Goal: Task Accomplishment & Management: Use online tool/utility

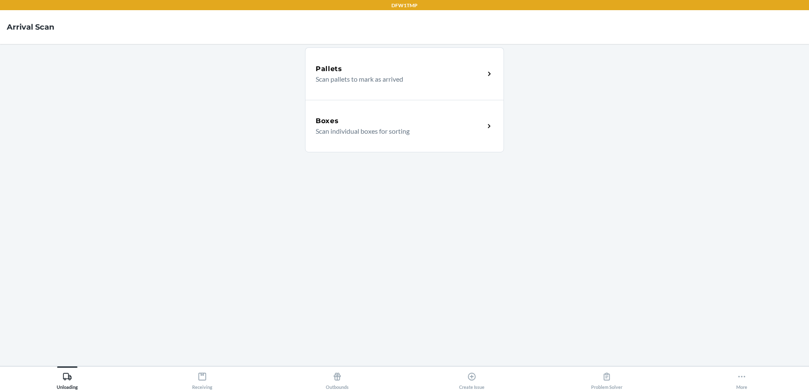
click at [490, 126] on icon at bounding box center [489, 126] width 10 height 10
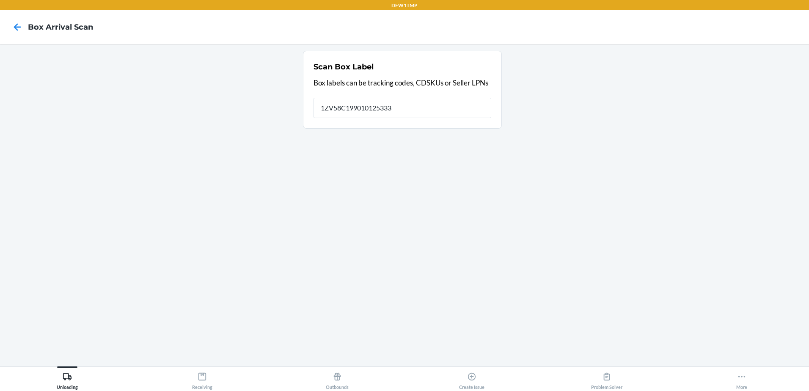
type input "1ZV58C199010125333"
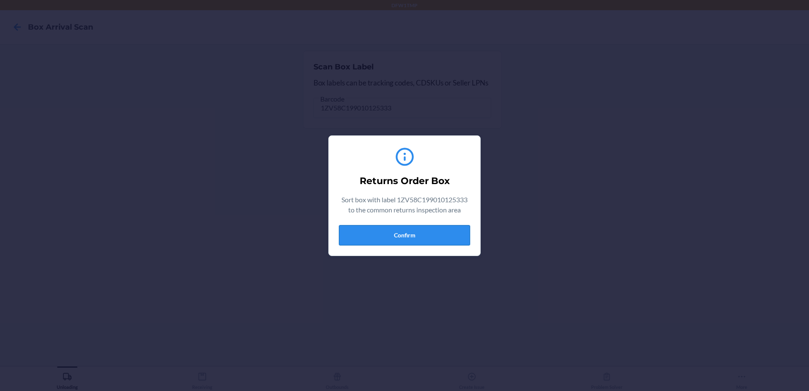
click at [398, 239] on button "Confirm" at bounding box center [404, 235] width 131 height 20
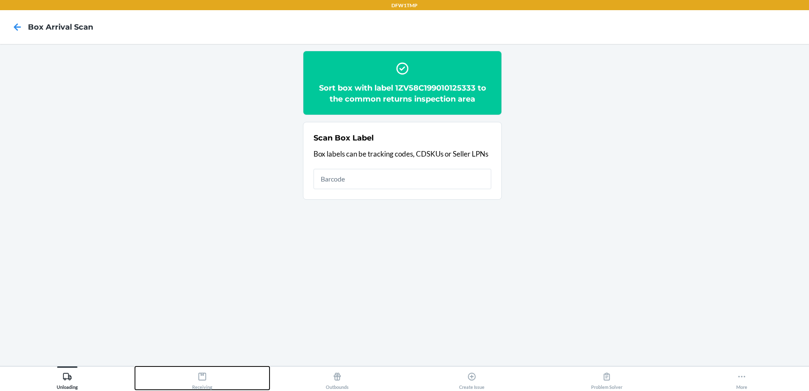
click at [203, 375] on icon at bounding box center [202, 377] width 8 height 8
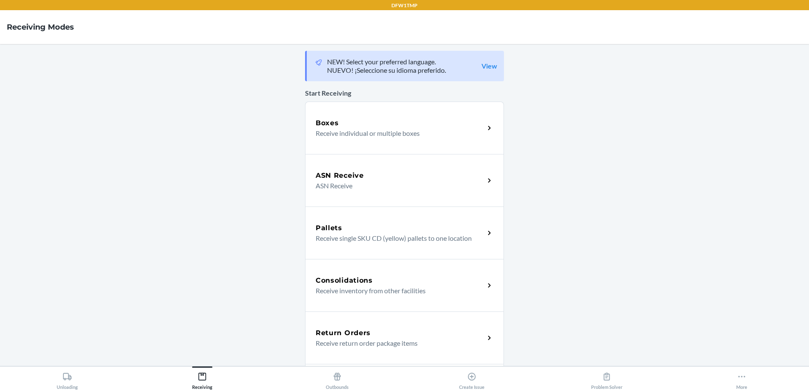
click at [374, 332] on div "Return Orders" at bounding box center [400, 333] width 169 height 10
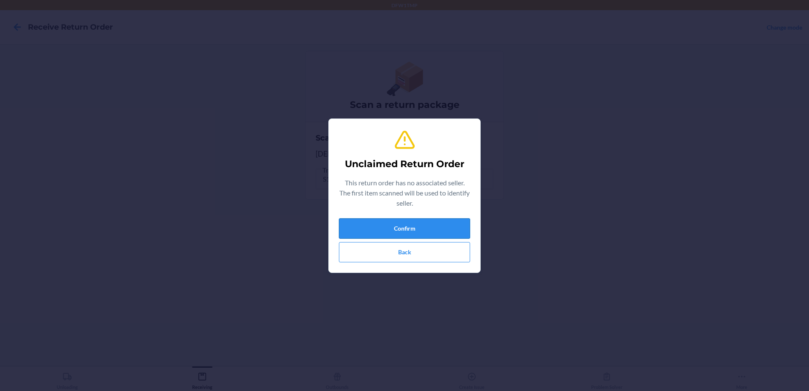
click at [437, 229] on button "Confirm" at bounding box center [404, 228] width 131 height 20
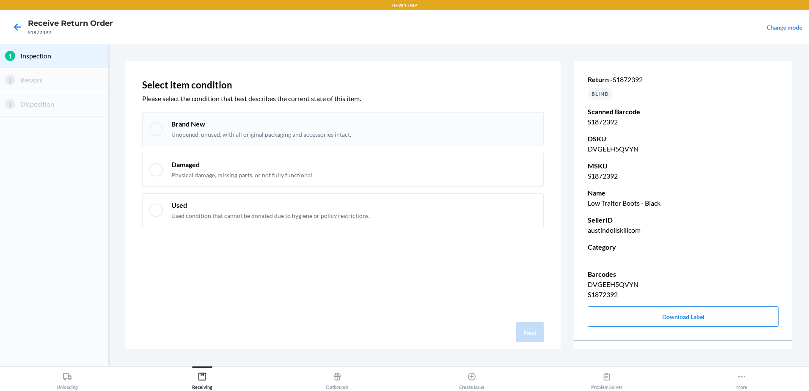
click at [155, 128] on div at bounding box center [156, 129] width 14 height 14
checkbox input "true"
click at [539, 338] on button "Next" at bounding box center [529, 332] width 27 height 20
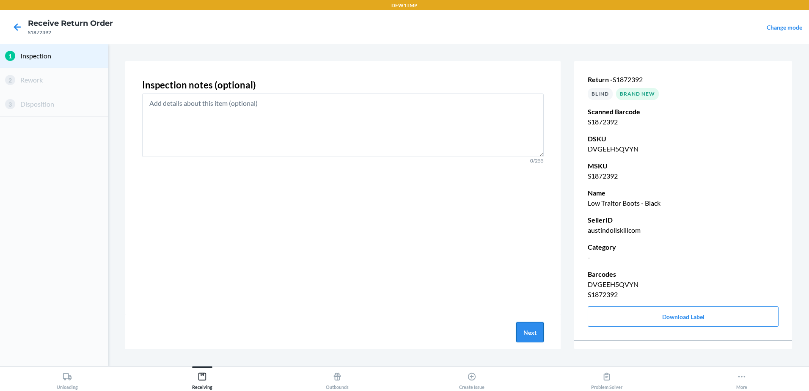
click at [539, 338] on button "Next" at bounding box center [529, 332] width 27 height 20
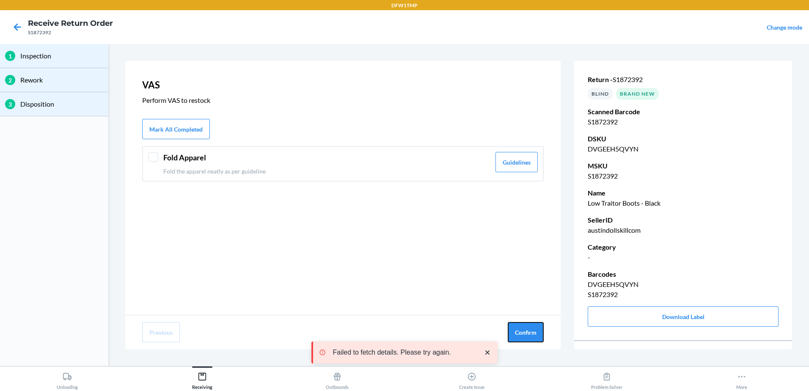
click at [539, 338] on button "Confirm" at bounding box center [526, 332] width 36 height 20
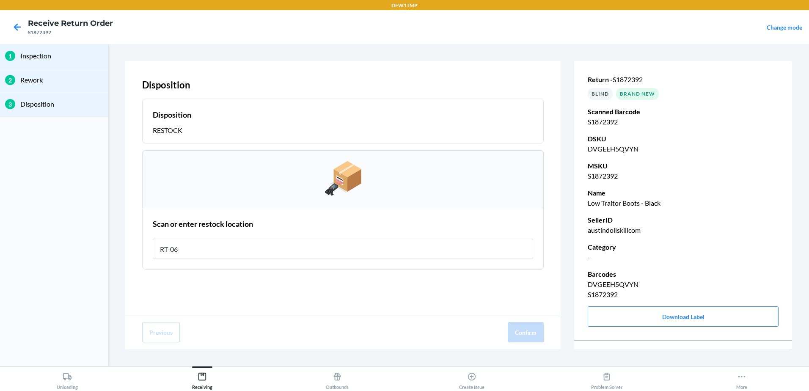
type input "RT-06"
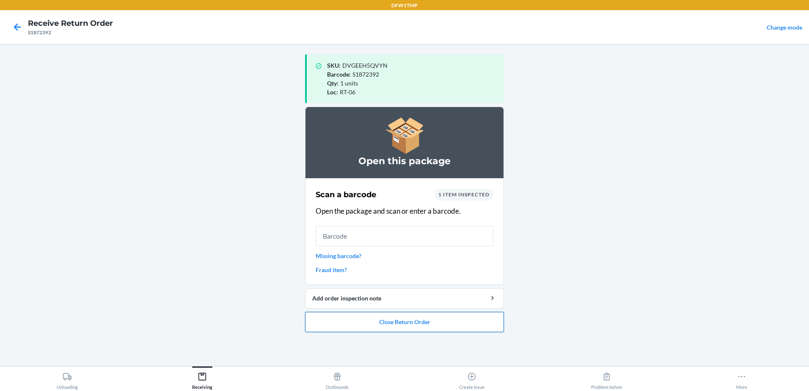
click at [476, 320] on button "Close Return Order" at bounding box center [404, 322] width 199 height 20
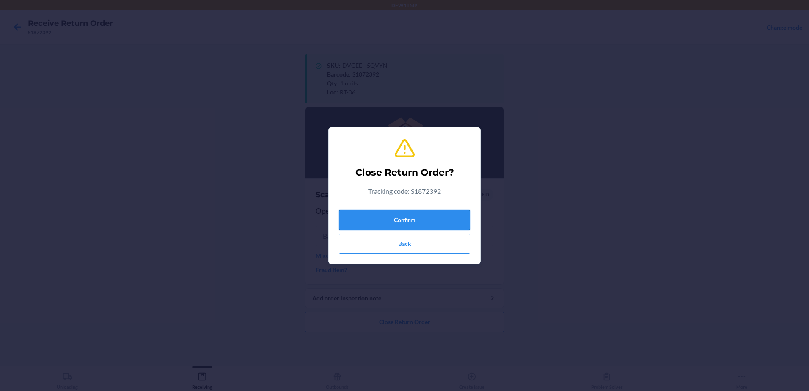
click at [449, 215] on button "Confirm" at bounding box center [404, 220] width 131 height 20
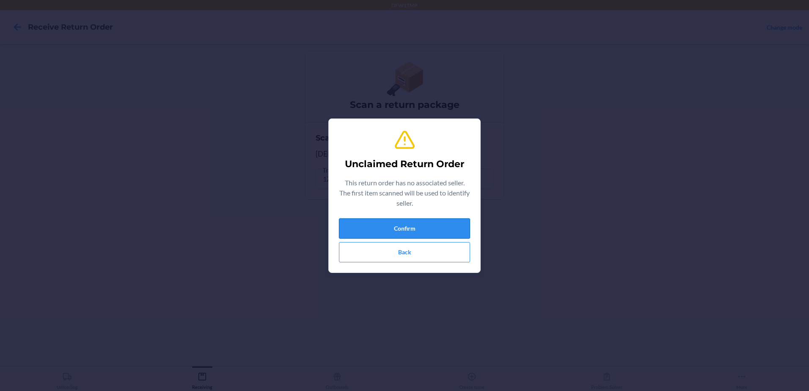
click at [397, 232] on button "Confirm" at bounding box center [404, 228] width 131 height 20
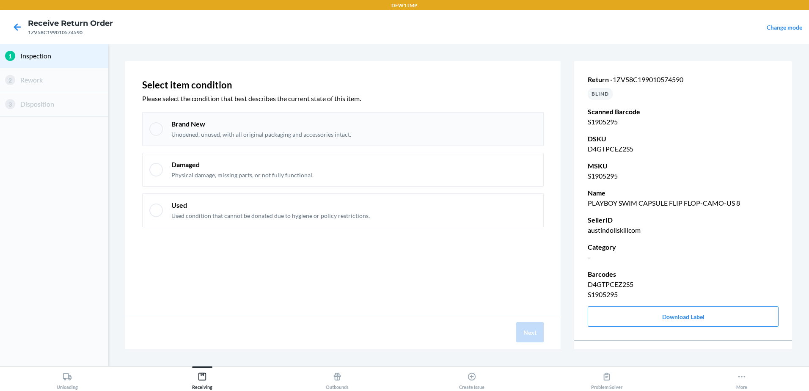
click at [148, 124] on div "Brand New Unopened, unused, with all original packaging and accessories intact." at bounding box center [342, 129] width 401 height 34
checkbox input "true"
click at [532, 333] on button "Next" at bounding box center [529, 332] width 27 height 20
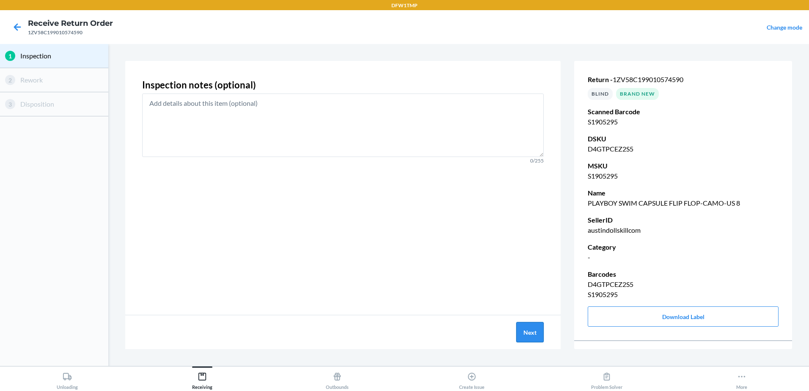
click at [521, 332] on button "Next" at bounding box center [529, 332] width 27 height 20
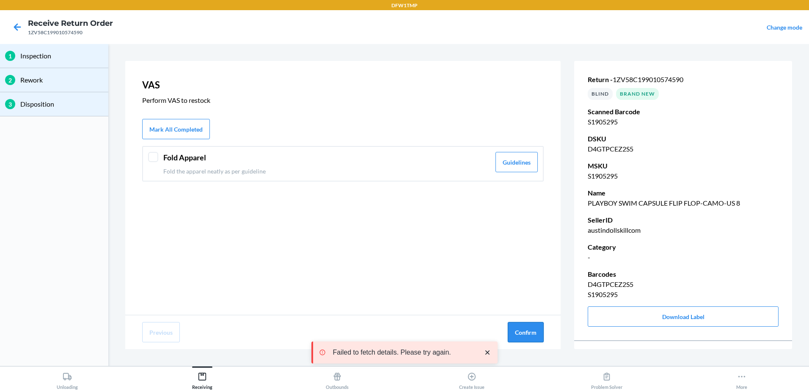
click at [514, 333] on button "Confirm" at bounding box center [526, 332] width 36 height 20
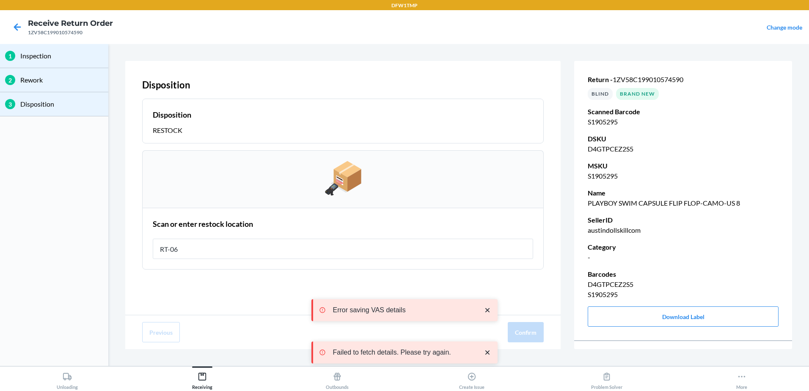
type input "RT-06"
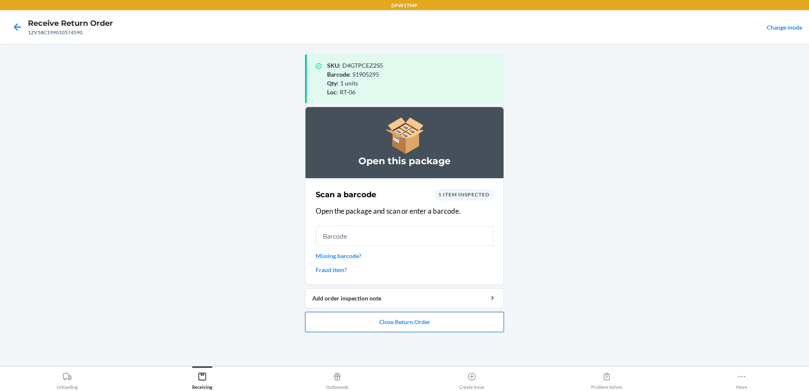
click at [417, 328] on button "Close Return Order" at bounding box center [404, 322] width 199 height 20
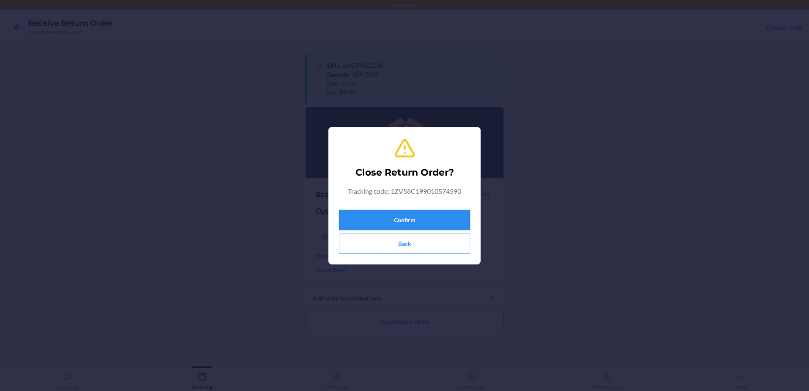
click at [409, 216] on button "Confirm" at bounding box center [404, 220] width 131 height 20
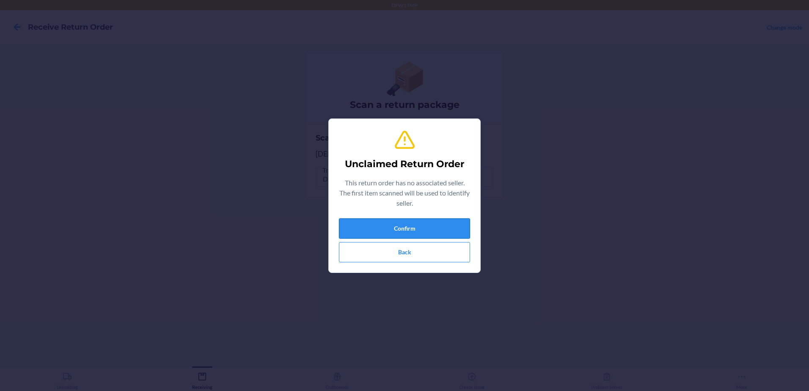
click at [373, 231] on button "Confirm" at bounding box center [404, 228] width 131 height 20
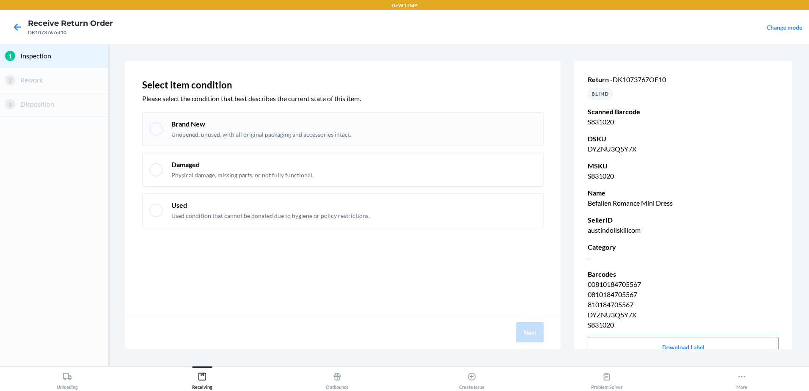
click at [153, 126] on div at bounding box center [156, 129] width 14 height 14
checkbox input "true"
click at [516, 336] on button "Next" at bounding box center [529, 332] width 27 height 20
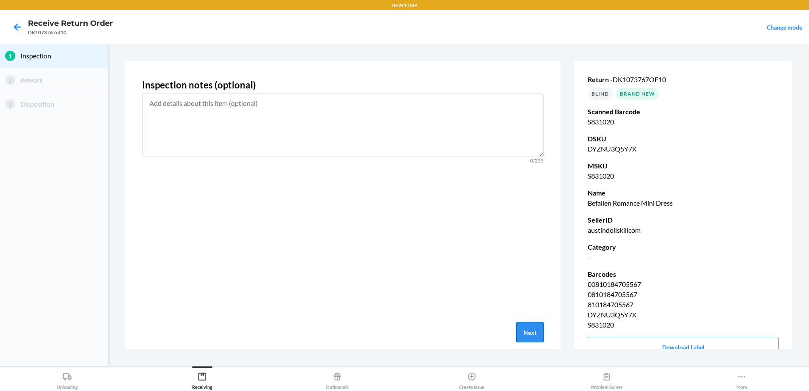
click at [538, 338] on button "Next" at bounding box center [529, 332] width 27 height 20
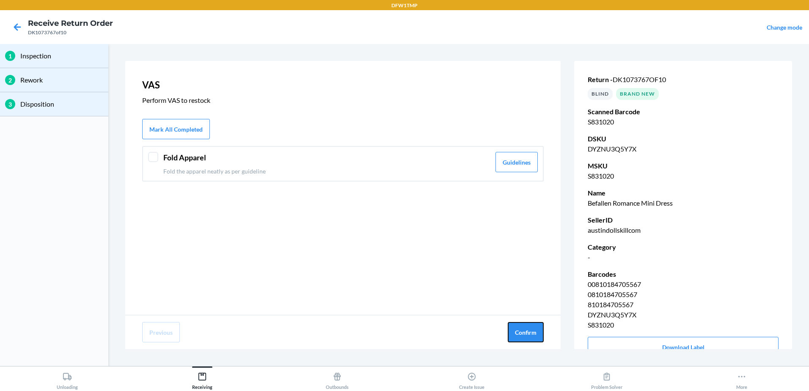
click at [538, 338] on button "Confirm" at bounding box center [526, 332] width 36 height 20
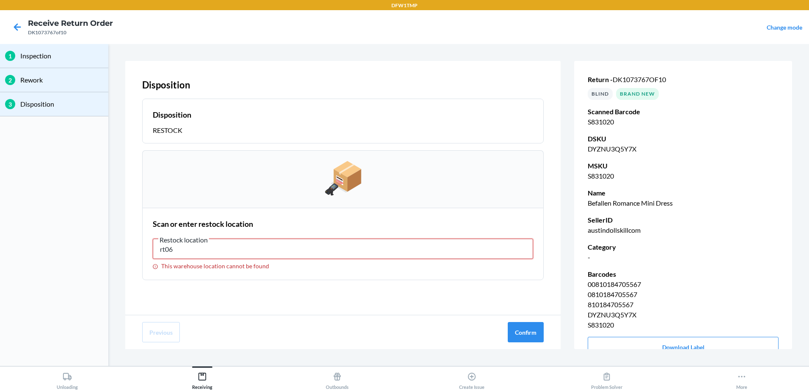
click at [228, 253] on input "rt06" at bounding box center [343, 249] width 380 height 20
click at [165, 248] on input "rt06" at bounding box center [343, 249] width 380 height 20
type input "rt-06"
click at [531, 332] on button "Confirm" at bounding box center [526, 332] width 36 height 20
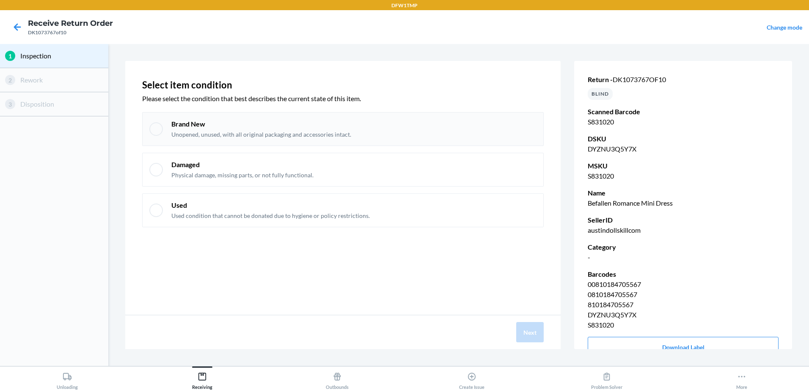
click at [143, 129] on div "Brand New Unopened, unused, with all original packaging and accessories intact." at bounding box center [342, 129] width 401 height 34
checkbox input "true"
click at [536, 335] on button "Next" at bounding box center [529, 332] width 27 height 20
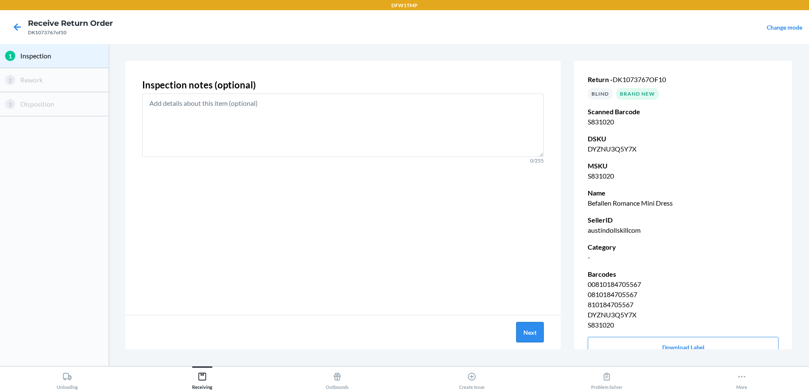
click at [536, 337] on button "Next" at bounding box center [529, 332] width 27 height 20
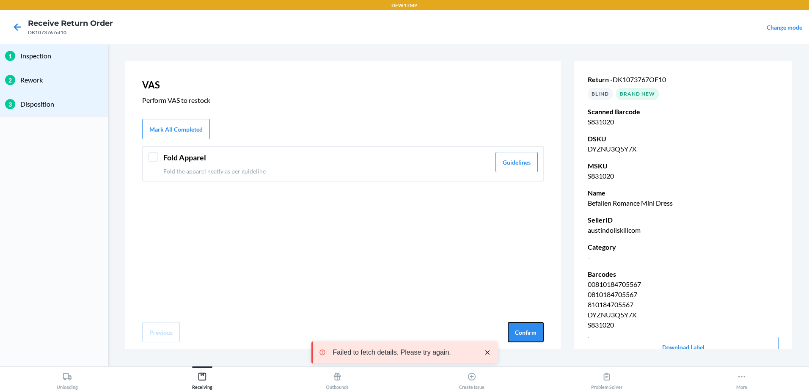
click at [536, 337] on button "Confirm" at bounding box center [526, 332] width 36 height 20
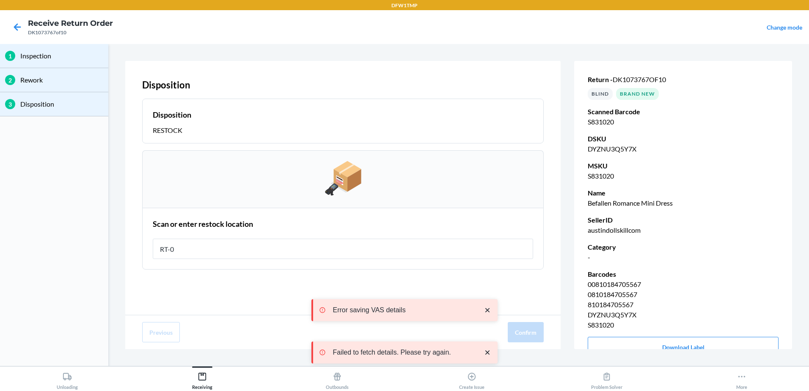
type input "RT-06"
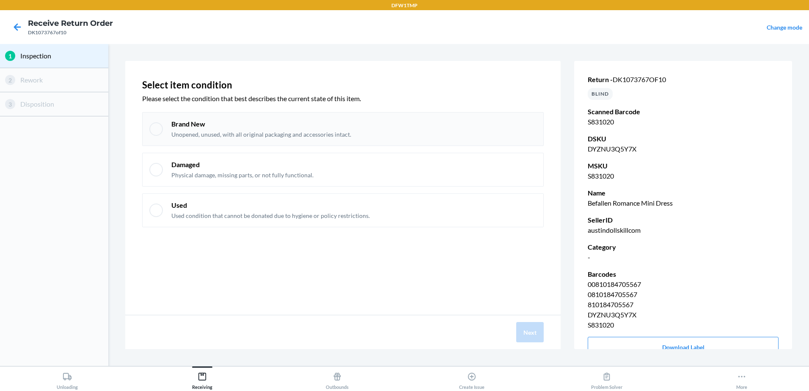
click at [164, 132] on div "Brand New Unopened, unused, with all original packaging and accessories intact." at bounding box center [342, 129] width 401 height 34
checkbox input "true"
click at [539, 333] on button "Next" at bounding box center [529, 332] width 27 height 20
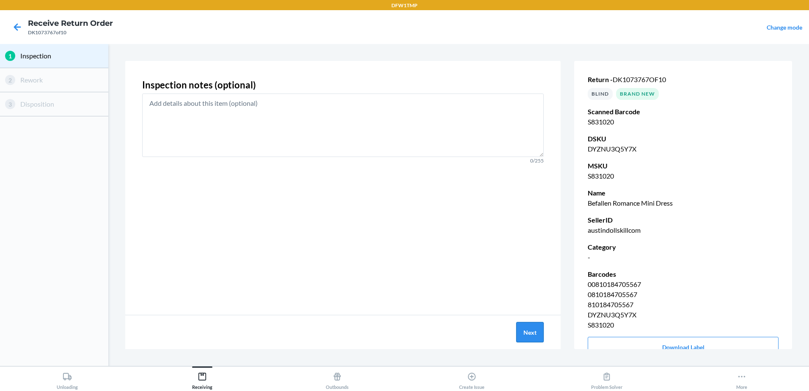
click at [538, 333] on button "Next" at bounding box center [529, 332] width 27 height 20
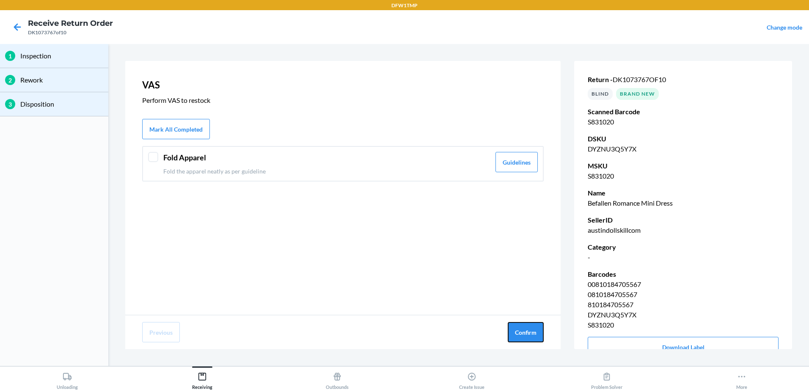
click at [538, 333] on button "Confirm" at bounding box center [526, 332] width 36 height 20
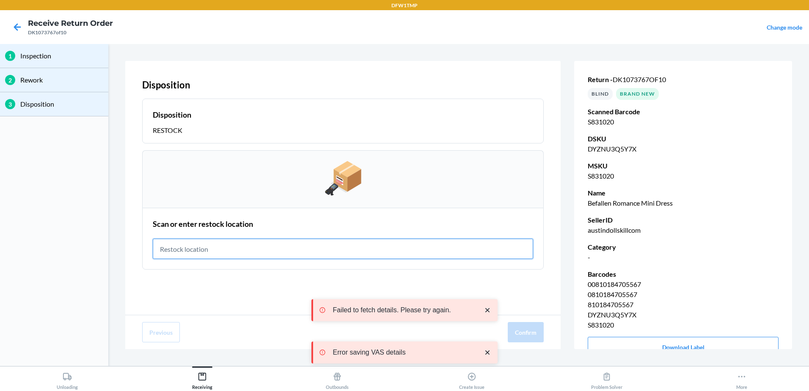
click at [179, 247] on input "text" at bounding box center [343, 249] width 380 height 20
type input "RT-06"
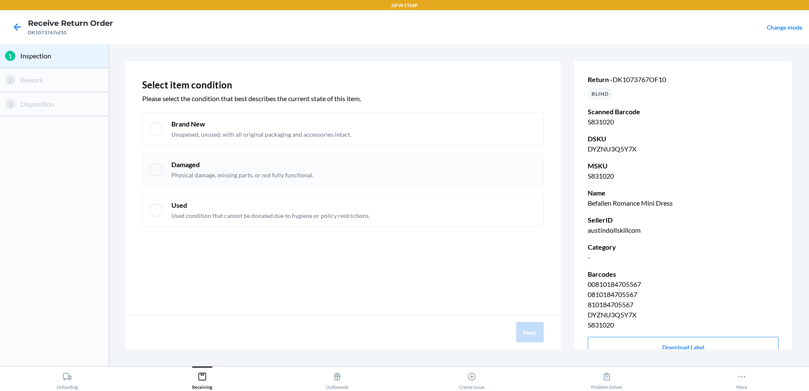
drag, startPoint x: 209, startPoint y: 129, endPoint x: 269, endPoint y: 154, distance: 65.2
click at [210, 129] on div "Brand New Unopened, unused, with all original packaging and accessories intact." at bounding box center [261, 128] width 180 height 19
checkbox input "true"
click at [530, 341] on button "Next" at bounding box center [529, 332] width 27 height 20
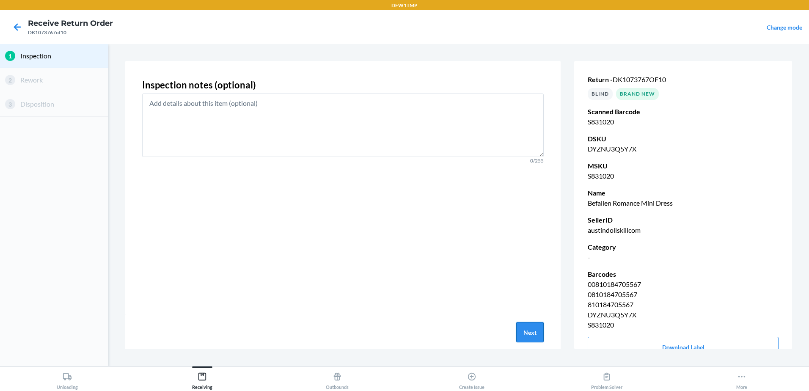
click at [519, 335] on button "Next" at bounding box center [529, 332] width 27 height 20
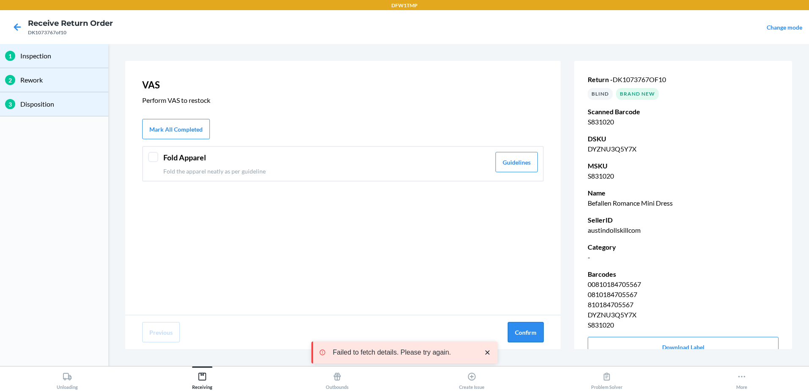
click at [517, 333] on button "Confirm" at bounding box center [526, 332] width 36 height 20
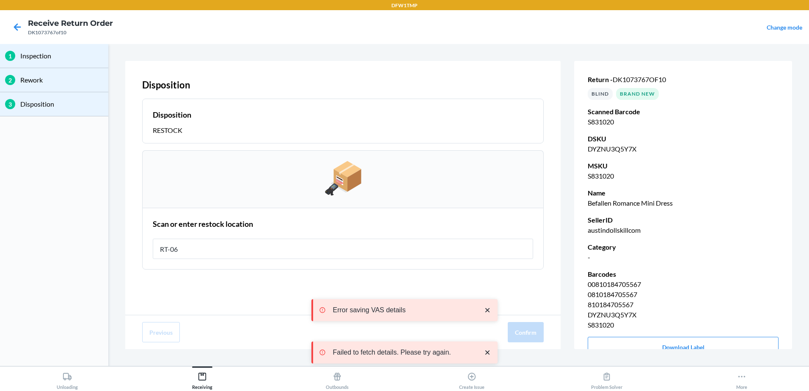
type input "RT-06"
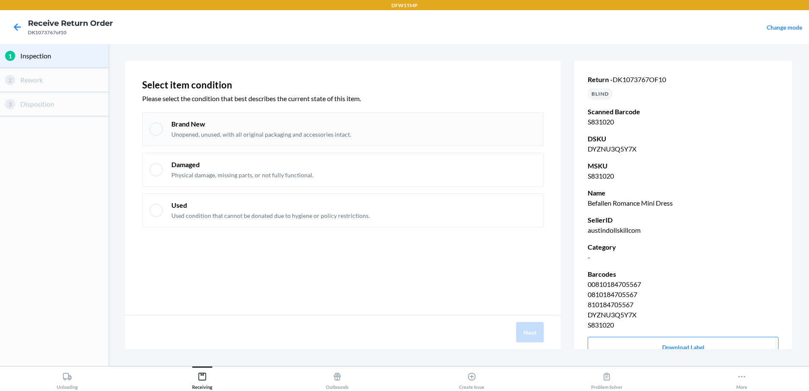
click at [146, 126] on div "Brand New Unopened, unused, with all original packaging and accessories intact." at bounding box center [342, 129] width 401 height 34
checkbox input "true"
click at [528, 330] on button "Next" at bounding box center [529, 332] width 27 height 20
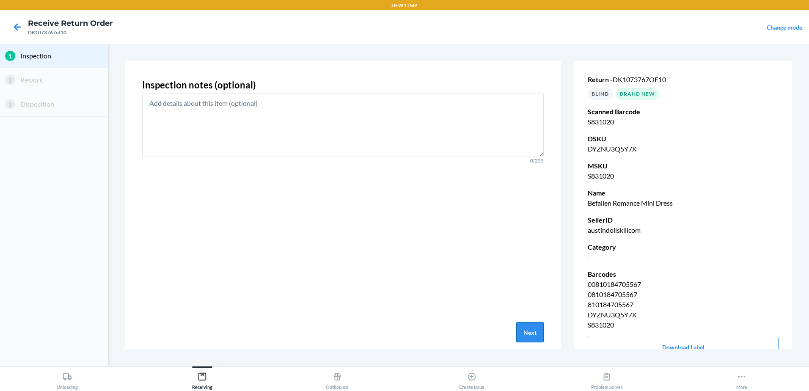
click at [524, 337] on button "Next" at bounding box center [529, 332] width 27 height 20
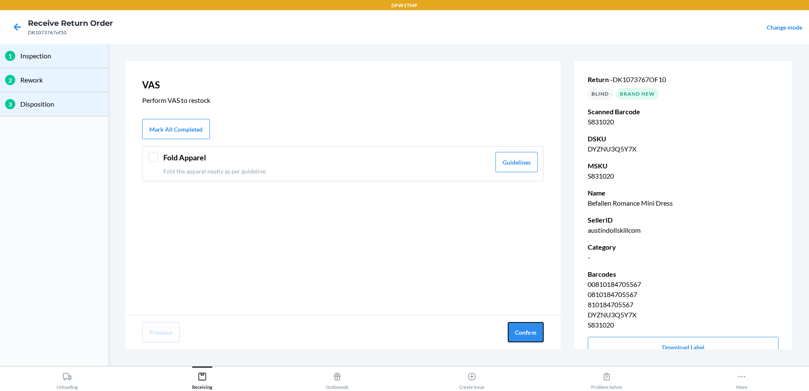
click at [524, 337] on button "Confirm" at bounding box center [526, 332] width 36 height 20
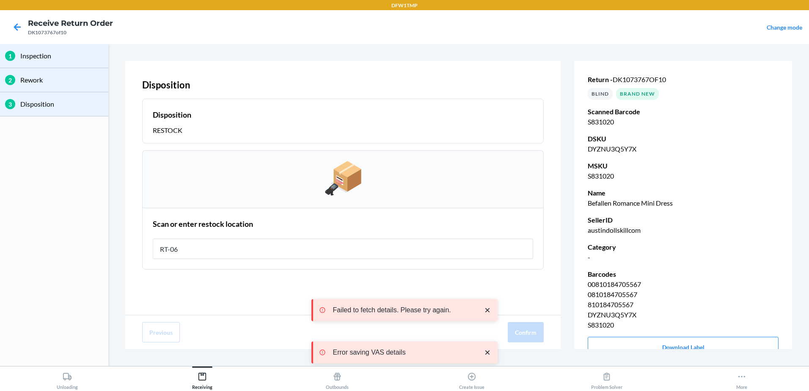
type input "RT-06"
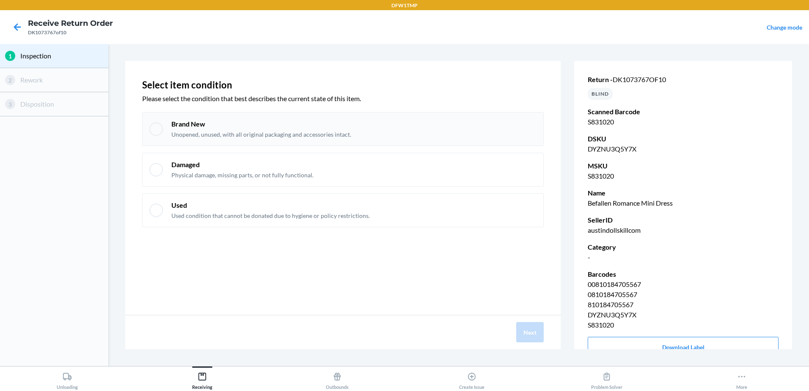
click at [153, 132] on div at bounding box center [156, 129] width 14 height 14
checkbox input "true"
click at [537, 331] on button "Next" at bounding box center [529, 332] width 27 height 20
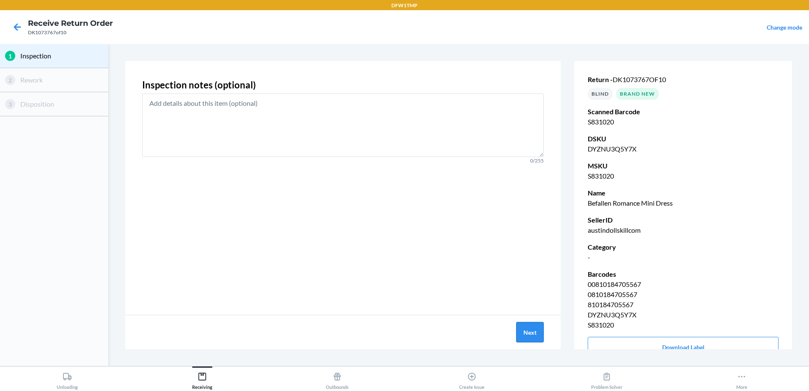
click at [529, 336] on button "Next" at bounding box center [529, 332] width 27 height 20
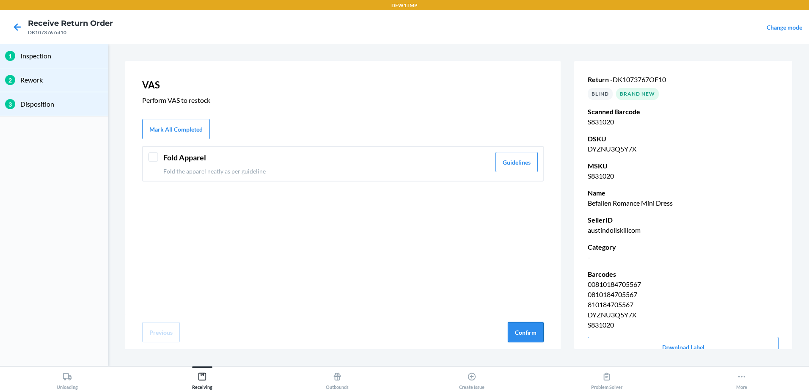
click at [529, 334] on button "Confirm" at bounding box center [526, 332] width 36 height 20
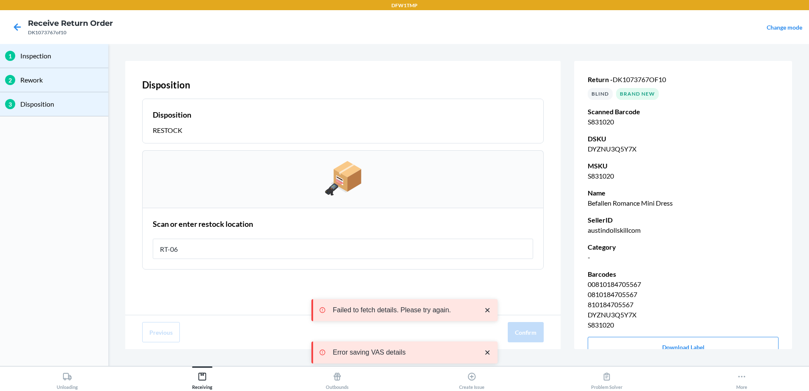
type input "RT-06"
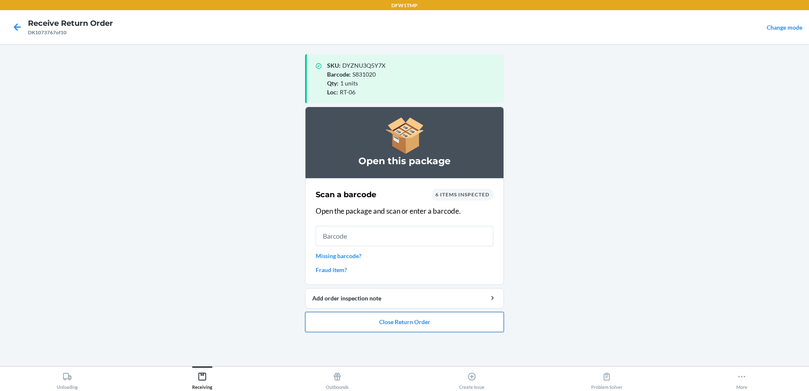
click at [387, 330] on button "Close Return Order" at bounding box center [404, 322] width 199 height 20
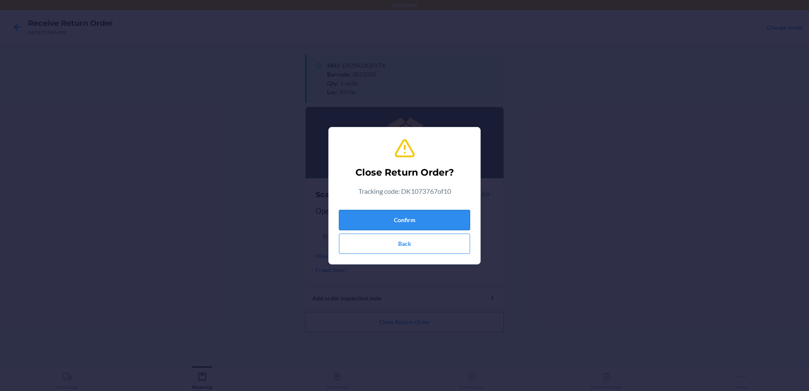
click at [391, 216] on button "Confirm" at bounding box center [404, 220] width 131 height 20
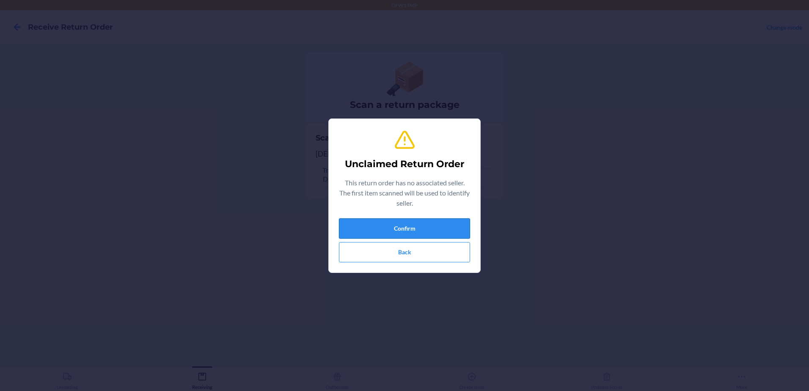
click at [408, 224] on button "Confirm" at bounding box center [404, 228] width 131 height 20
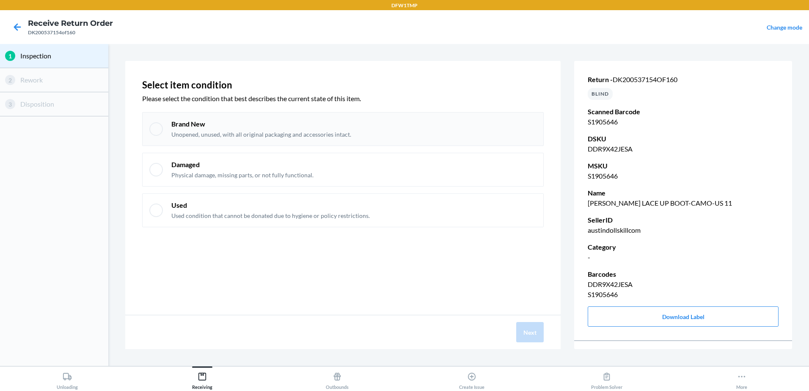
click at [165, 122] on div "Brand New Unopened, unused, with all original packaging and accessories intact." at bounding box center [342, 129] width 401 height 34
checkbox input "true"
click at [530, 336] on button "Next" at bounding box center [529, 332] width 27 height 20
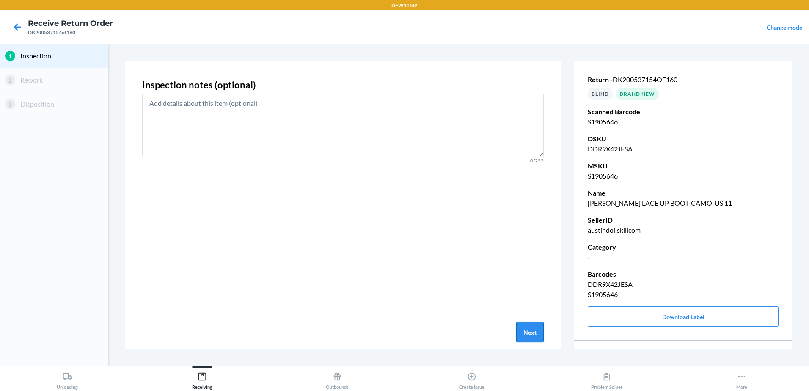
click at [521, 333] on button "Next" at bounding box center [529, 332] width 27 height 20
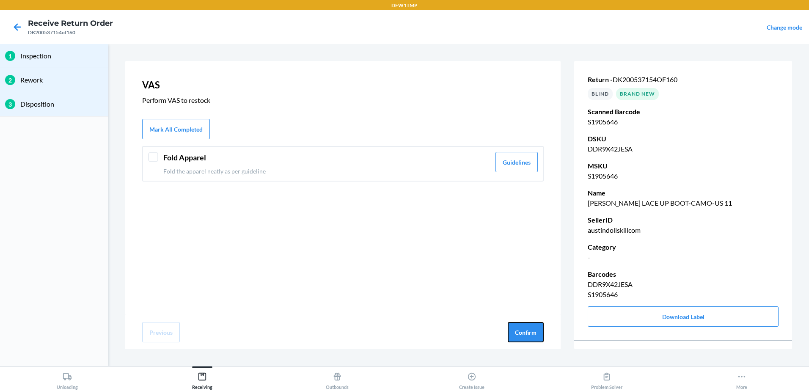
click at [521, 333] on button "Confirm" at bounding box center [526, 332] width 36 height 20
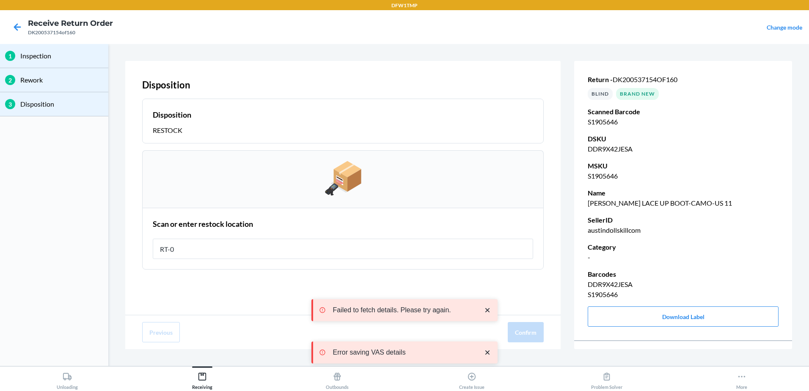
type input "RT-06"
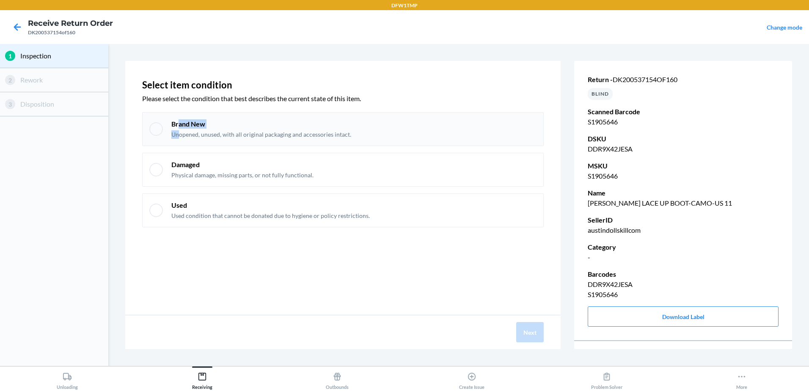
click at [179, 129] on div "Brand New Unopened, unused, with all original packaging and accessories intact." at bounding box center [261, 128] width 180 height 19
checkbox input "true"
click at [529, 338] on button "Next" at bounding box center [529, 332] width 27 height 20
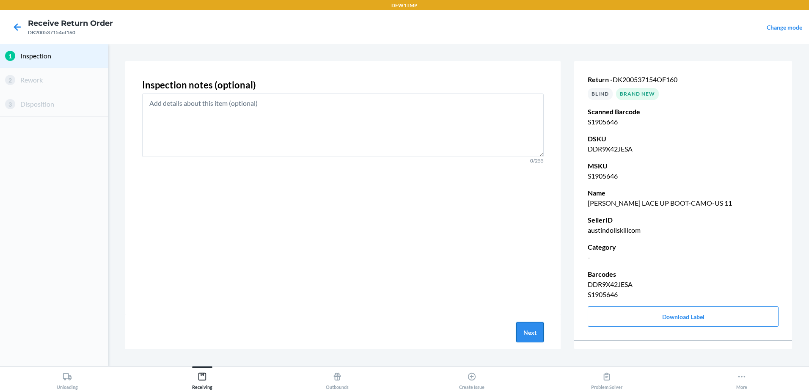
click at [527, 334] on button "Next" at bounding box center [529, 332] width 27 height 20
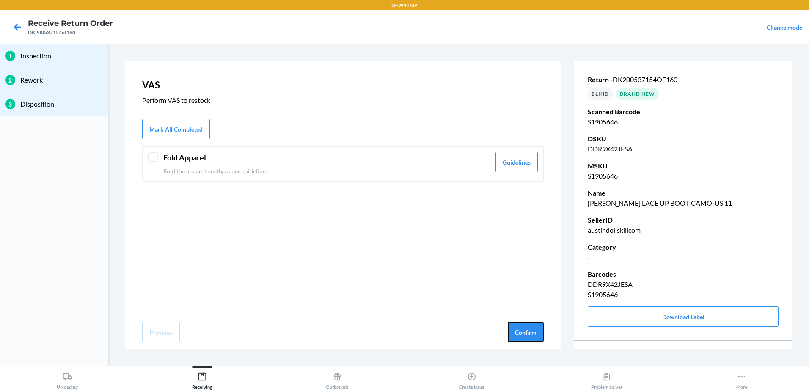
click at [527, 334] on button "Confirm" at bounding box center [526, 332] width 36 height 20
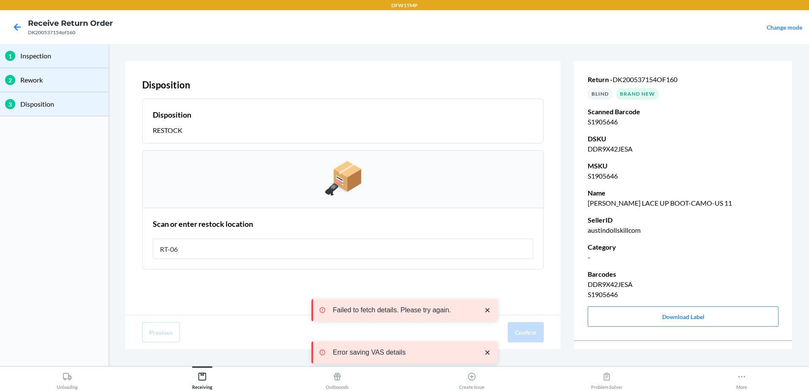
type input "RT-06"
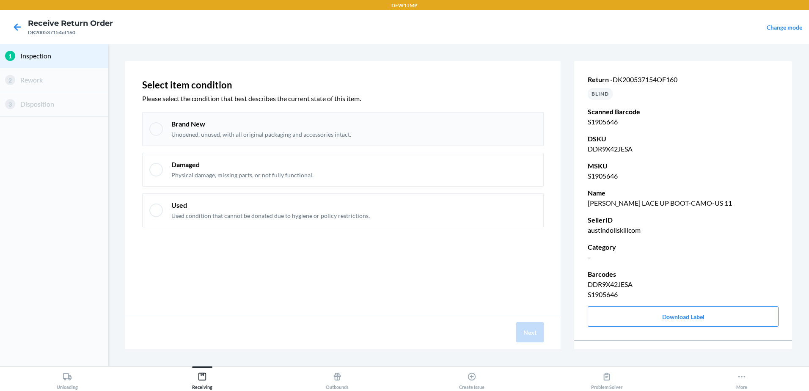
click at [159, 130] on div at bounding box center [156, 129] width 14 height 14
checkbox input "true"
click at [534, 332] on button "Next" at bounding box center [529, 332] width 27 height 20
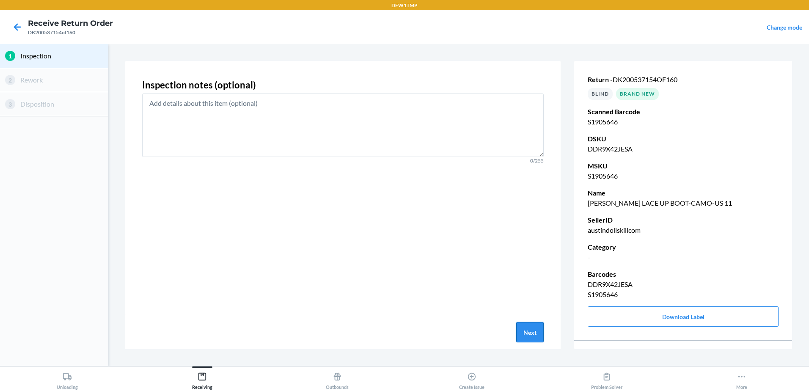
click at [531, 333] on button "Next" at bounding box center [529, 332] width 27 height 20
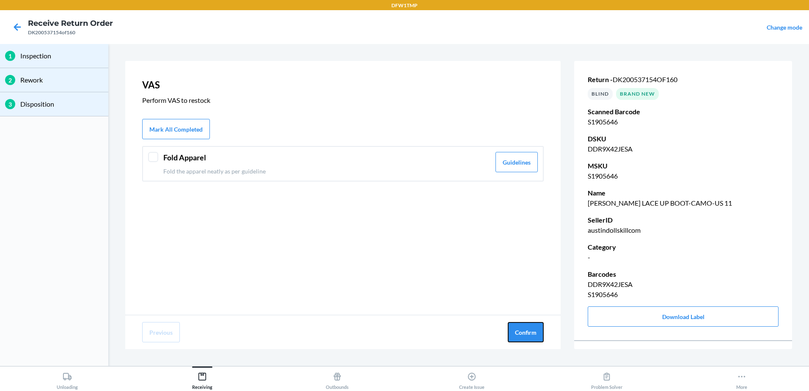
click at [531, 333] on button "Confirm" at bounding box center [526, 332] width 36 height 20
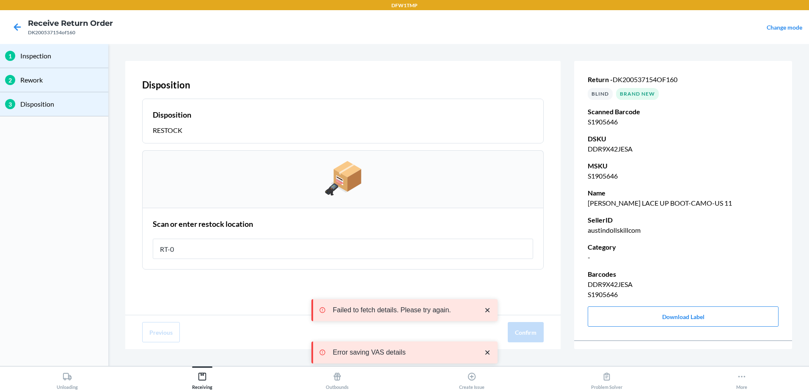
type input "RT-06"
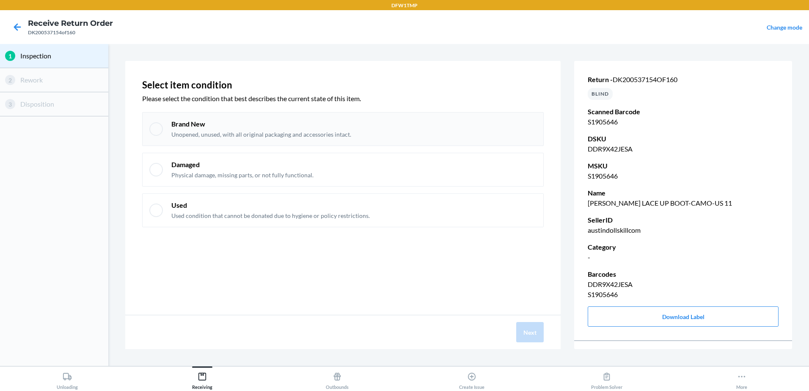
click at [168, 132] on div "Brand New Unopened, unused, with all original packaging and accessories intact." at bounding box center [342, 129] width 401 height 34
checkbox input "true"
click at [526, 329] on button "Next" at bounding box center [529, 332] width 27 height 20
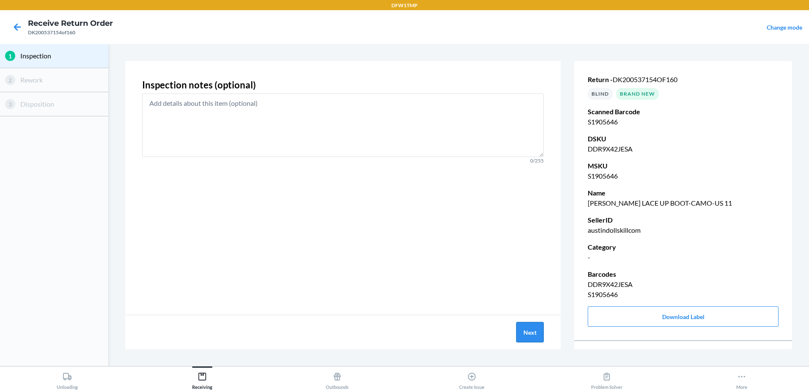
click at [518, 324] on button "Next" at bounding box center [529, 332] width 27 height 20
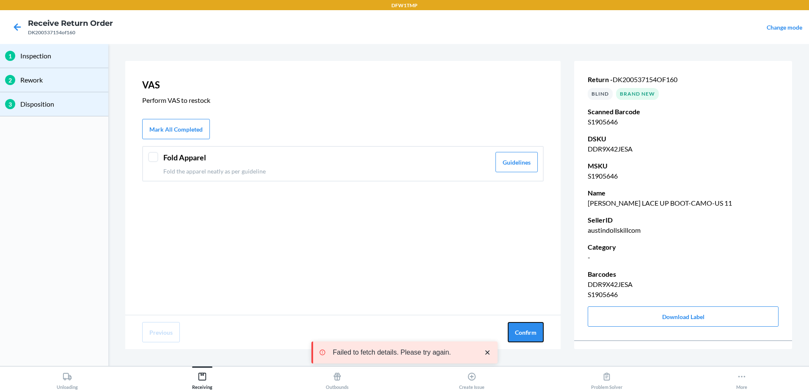
click at [518, 324] on button "Confirm" at bounding box center [526, 332] width 36 height 20
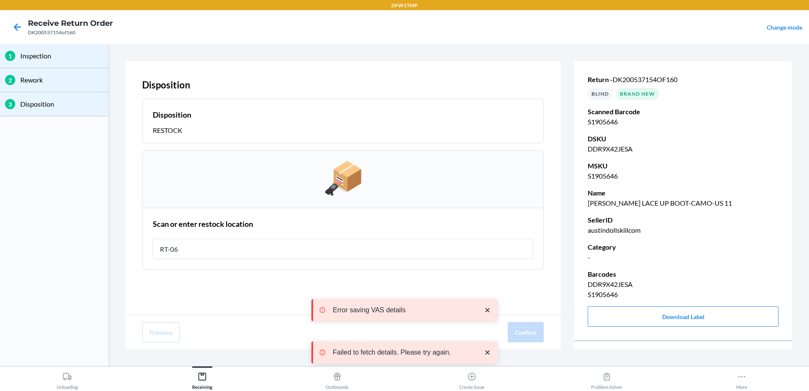
type input "RT-06"
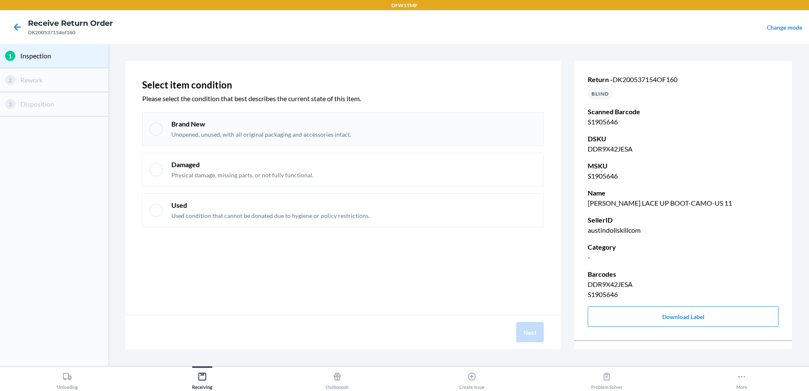
click at [151, 132] on div at bounding box center [156, 129] width 14 height 14
checkbox input "true"
click at [543, 335] on button "Next" at bounding box center [529, 332] width 27 height 20
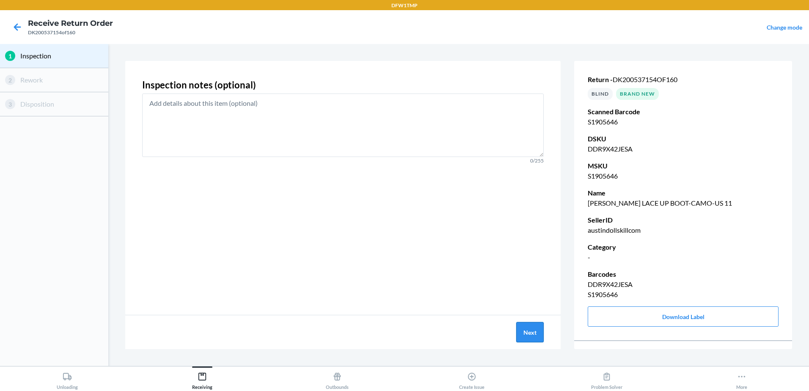
click at [530, 333] on button "Next" at bounding box center [529, 332] width 27 height 20
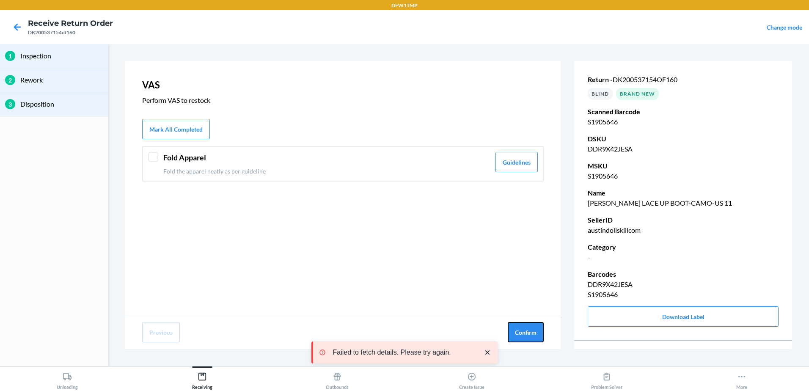
click at [530, 333] on button "Confirm" at bounding box center [526, 332] width 36 height 20
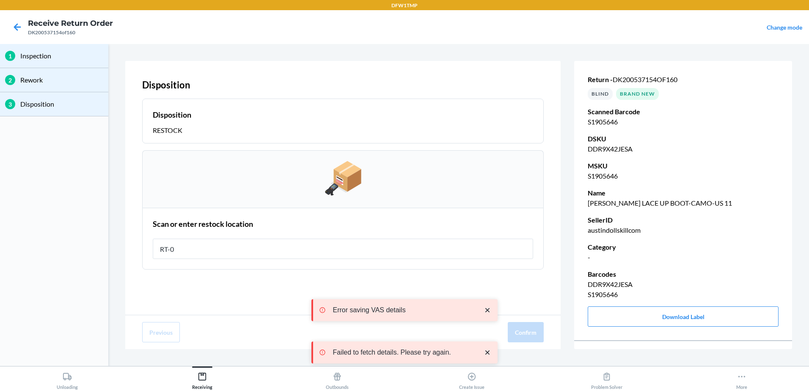
type input "RT-06"
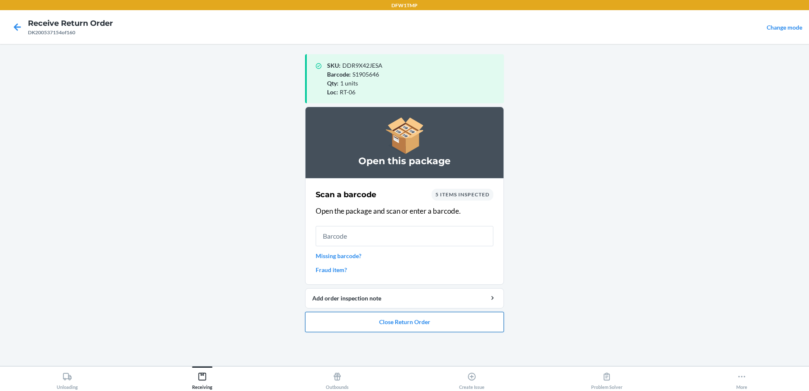
click at [403, 325] on button "Close Return Order" at bounding box center [404, 322] width 199 height 20
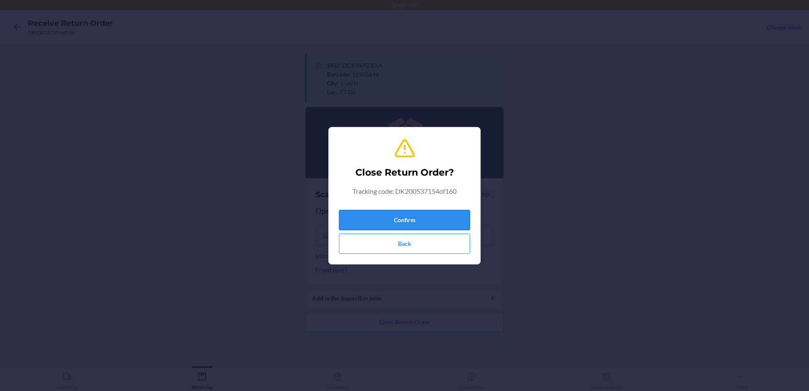
click at [388, 215] on button "Confirm" at bounding box center [404, 220] width 131 height 20
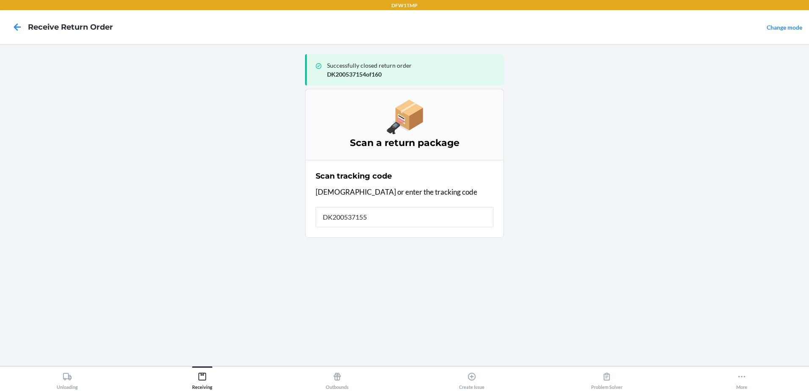
type input "DK200537155o"
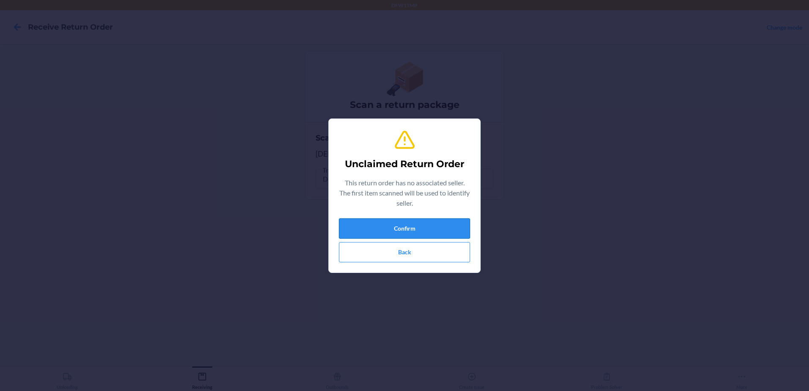
click at [398, 225] on button "Confirm" at bounding box center [404, 228] width 131 height 20
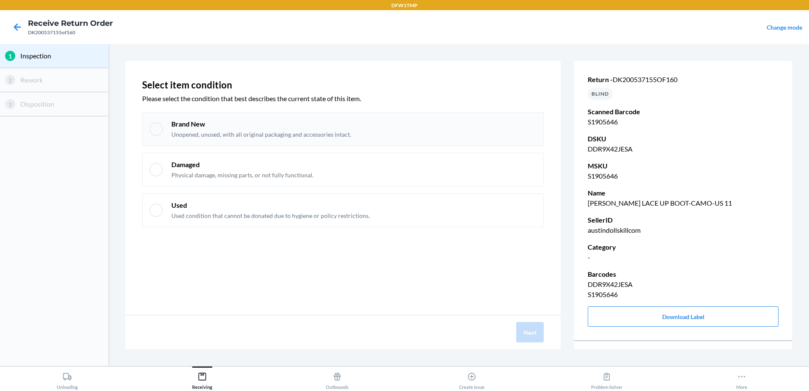
click at [159, 132] on div at bounding box center [156, 129] width 14 height 14
checkbox input "true"
click at [524, 330] on button "Next" at bounding box center [529, 332] width 27 height 20
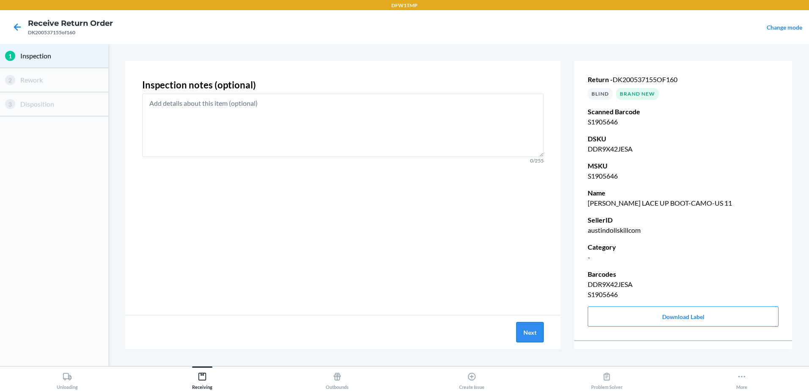
click at [524, 330] on button "Next" at bounding box center [529, 332] width 27 height 20
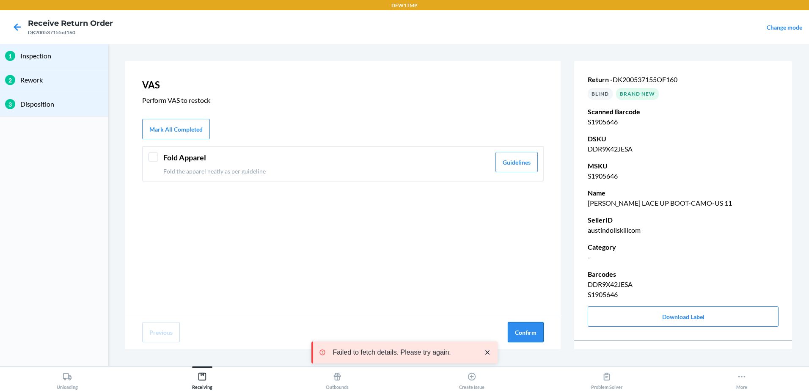
click at [524, 330] on button "Confirm" at bounding box center [526, 332] width 36 height 20
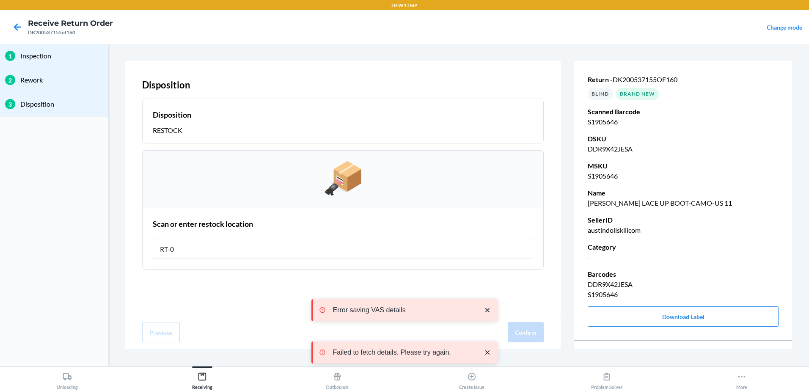
type input "RT-06"
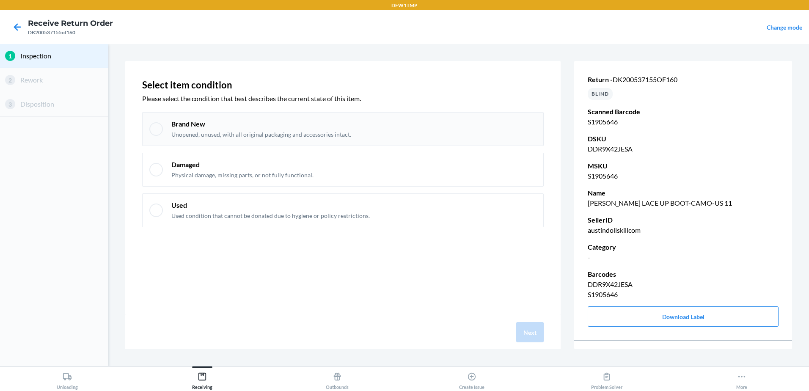
click at [154, 128] on div at bounding box center [156, 129] width 14 height 14
checkbox input "true"
click at [526, 327] on button "Next" at bounding box center [529, 332] width 27 height 20
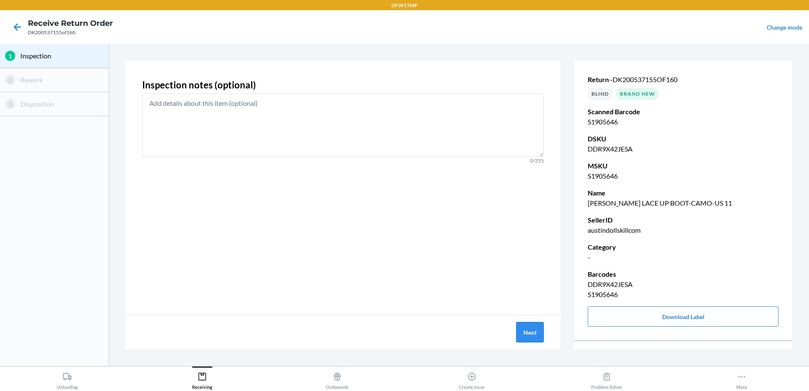
click at [525, 328] on button "Next" at bounding box center [529, 332] width 27 height 20
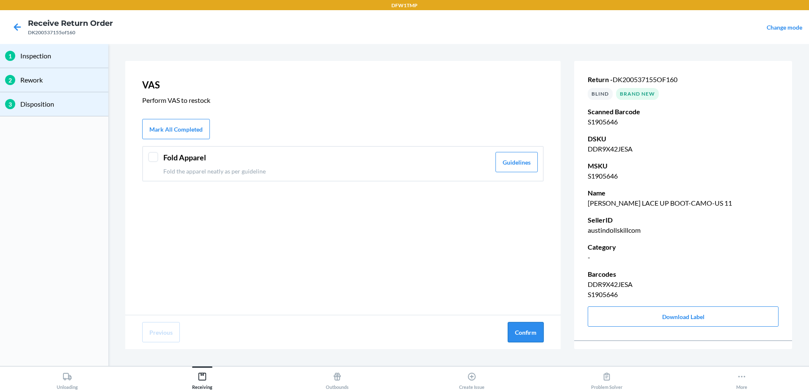
click at [527, 330] on button "Confirm" at bounding box center [526, 332] width 36 height 20
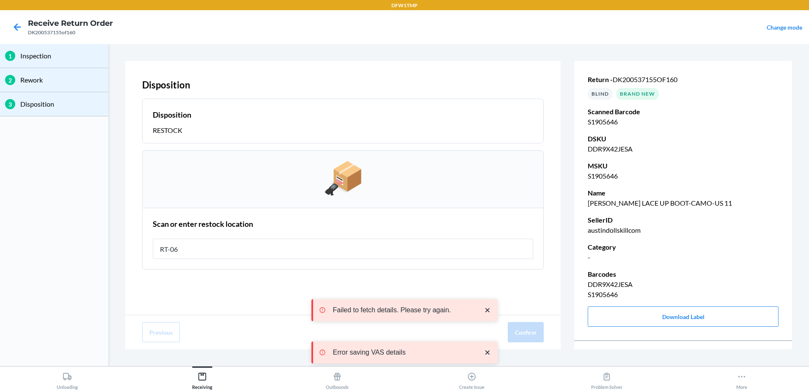
type input "RT-06"
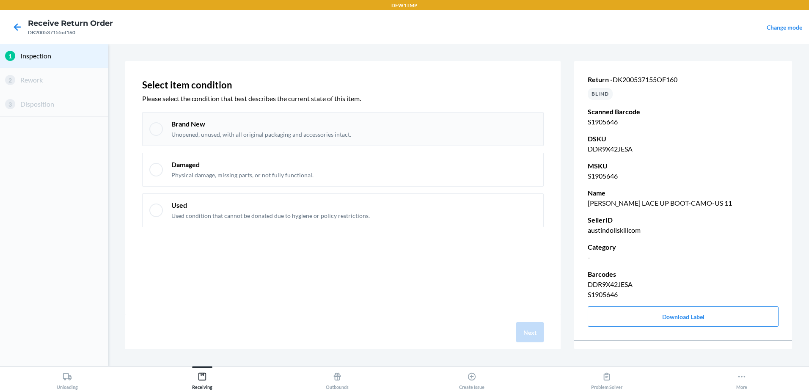
click at [156, 126] on div at bounding box center [156, 129] width 14 height 14
checkbox input "true"
click at [526, 328] on button "Next" at bounding box center [529, 332] width 27 height 20
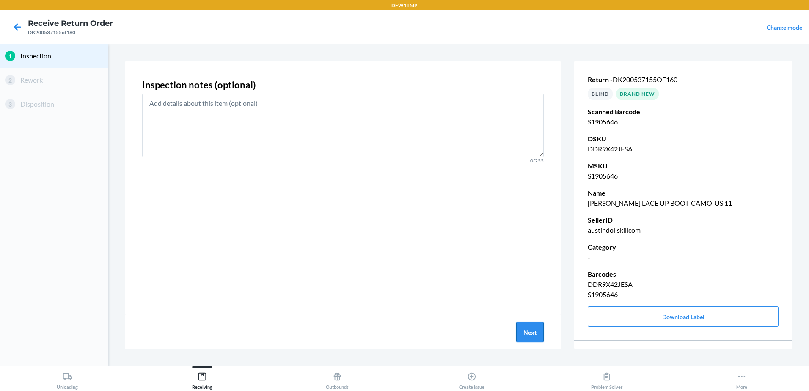
click at [526, 330] on button "Next" at bounding box center [529, 332] width 27 height 20
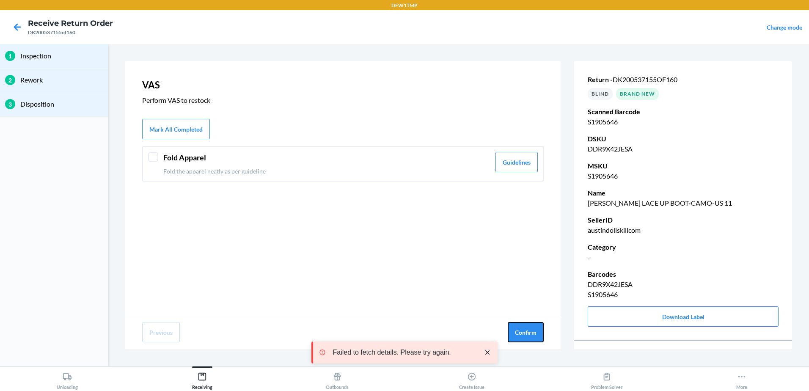
click at [526, 332] on button "Confirm" at bounding box center [526, 332] width 36 height 20
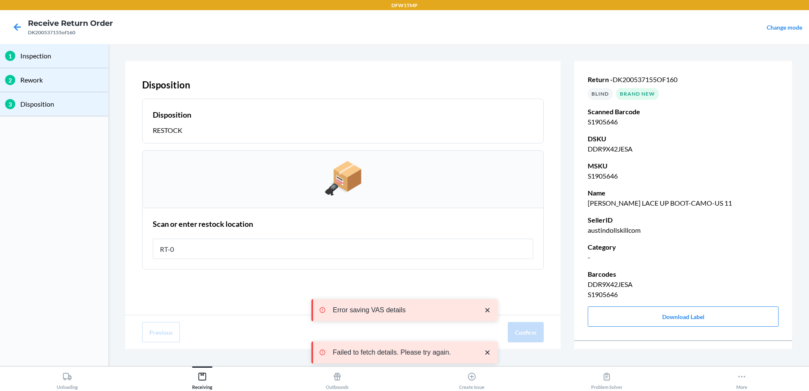
type input "RT-06"
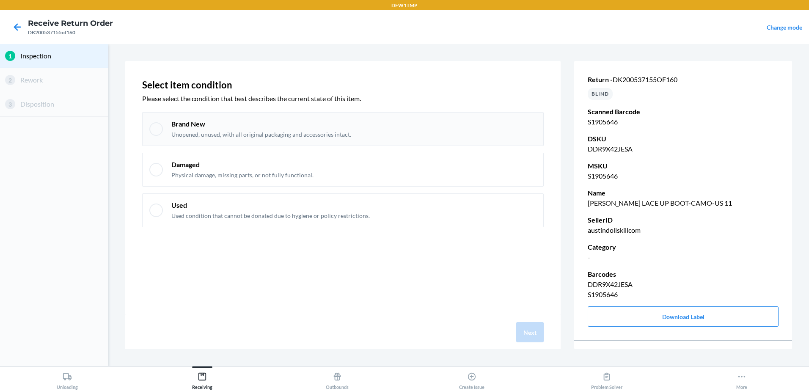
click at [163, 128] on div "Brand New Unopened, unused, with all original packaging and accessories intact." at bounding box center [342, 129] width 401 height 34
checkbox input "true"
click at [537, 330] on button "Next" at bounding box center [529, 332] width 27 height 20
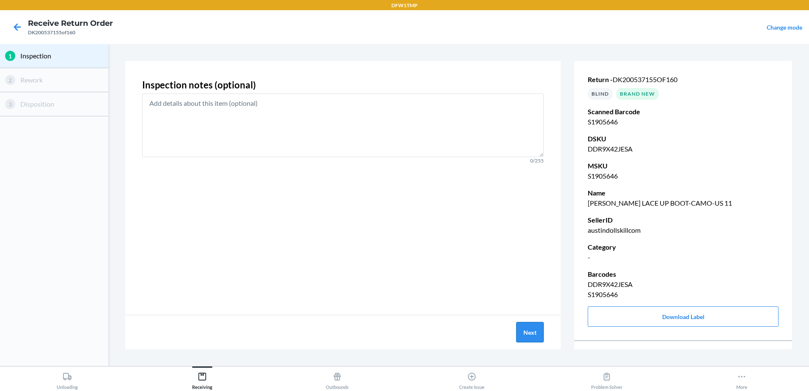
click at [537, 330] on button "Next" at bounding box center [529, 332] width 27 height 20
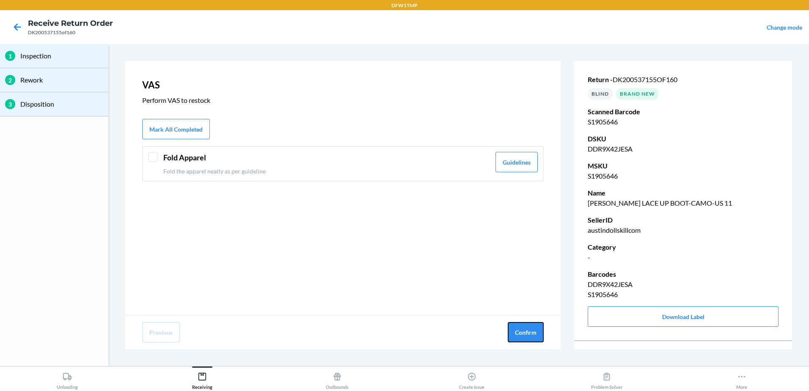
click at [537, 330] on button "Confirm" at bounding box center [526, 332] width 36 height 20
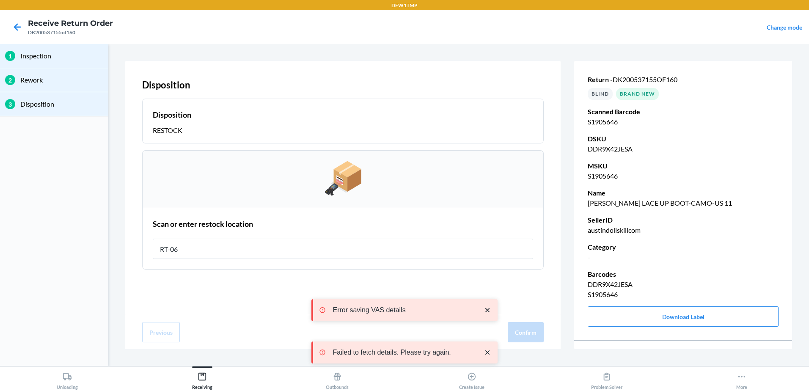
type input "RT-06"
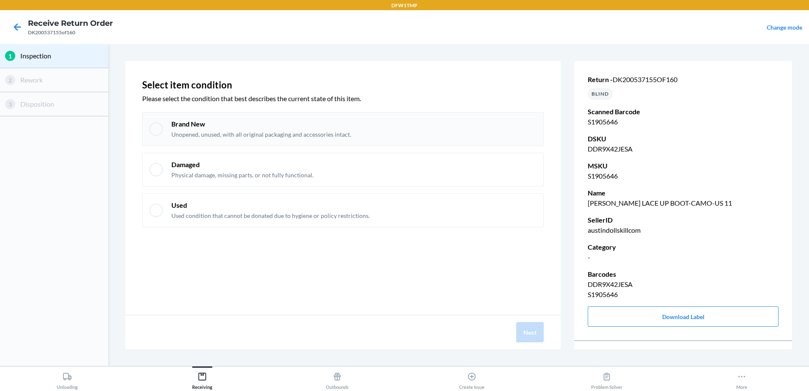
click at [155, 131] on div at bounding box center [156, 129] width 14 height 14
checkbox input "true"
click at [531, 333] on button "Next" at bounding box center [529, 332] width 27 height 20
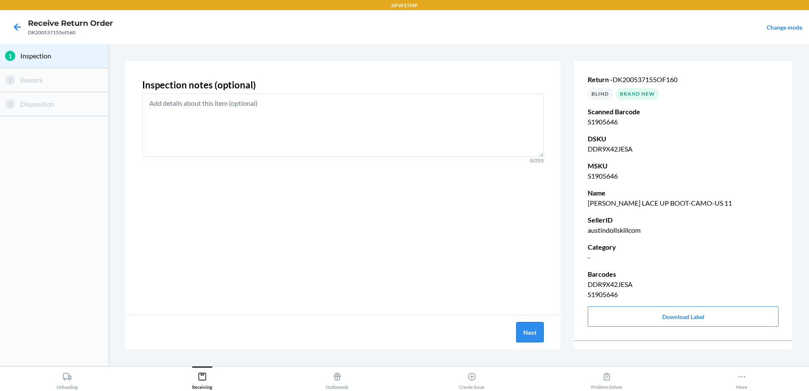
click at [531, 333] on button "Next" at bounding box center [529, 332] width 27 height 20
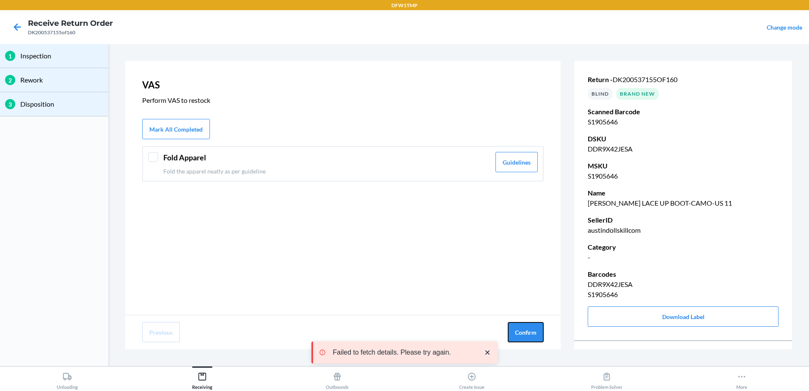
click at [531, 333] on button "Confirm" at bounding box center [526, 332] width 36 height 20
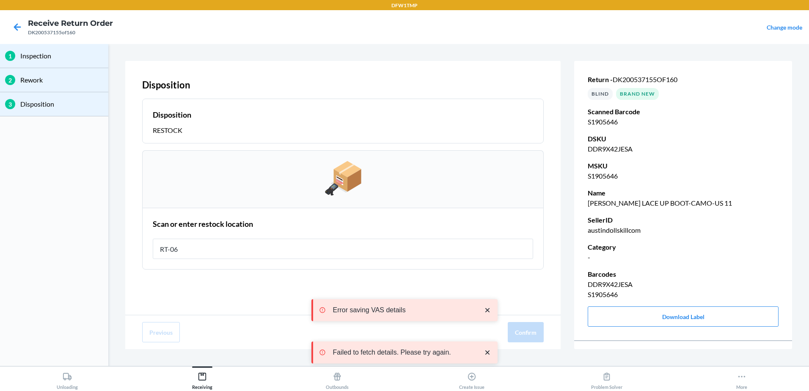
type input "RT-06"
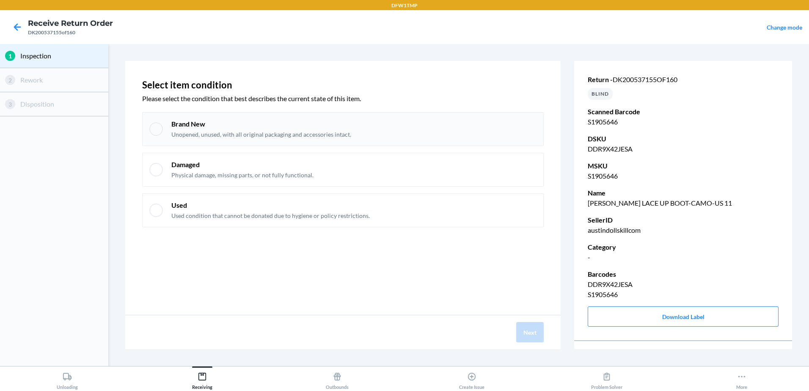
click at [152, 127] on div at bounding box center [156, 129] width 14 height 14
checkbox input "true"
click at [527, 328] on button "Next" at bounding box center [529, 332] width 27 height 20
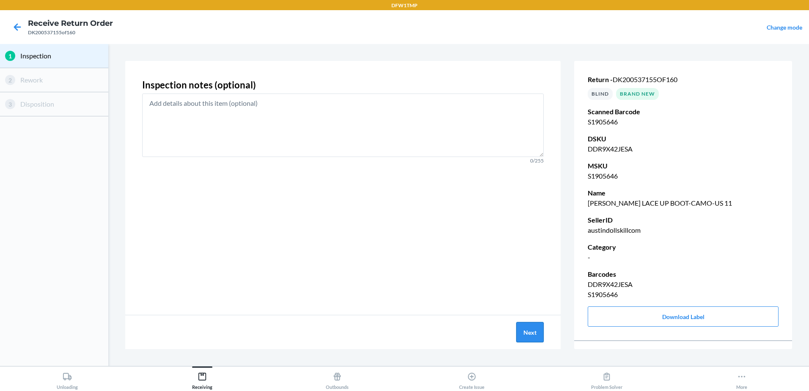
click at [528, 334] on button "Next" at bounding box center [529, 332] width 27 height 20
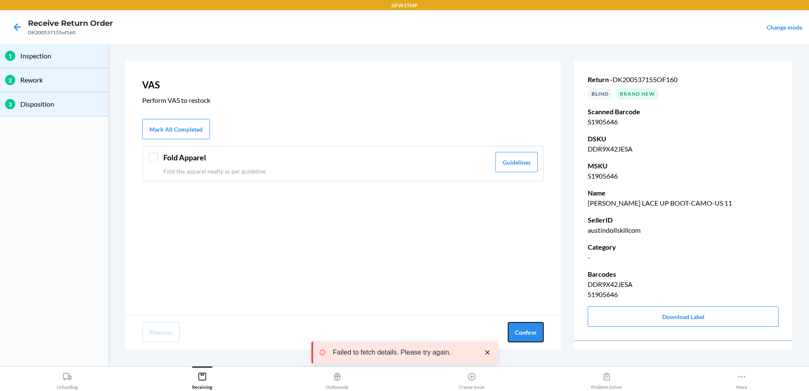
click at [528, 334] on button "Confirm" at bounding box center [526, 332] width 36 height 20
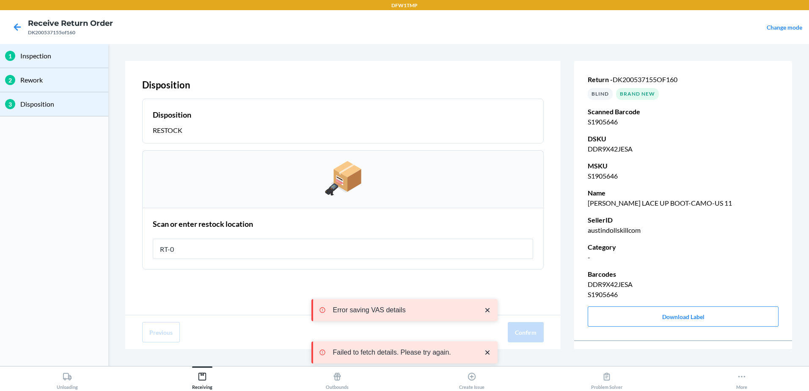
type input "RT-06"
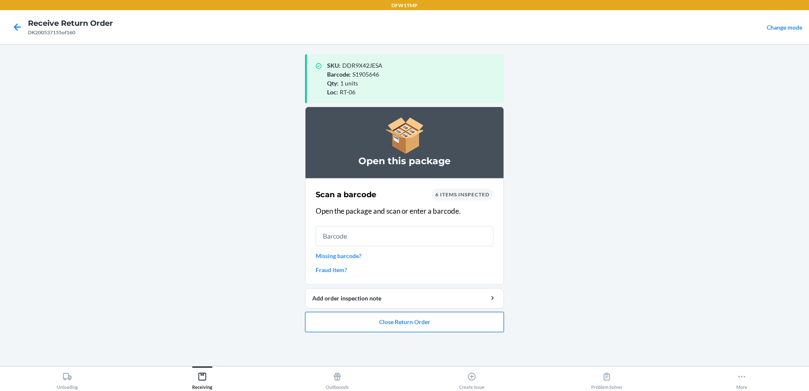
click at [392, 320] on button "Close Return Order" at bounding box center [404, 322] width 199 height 20
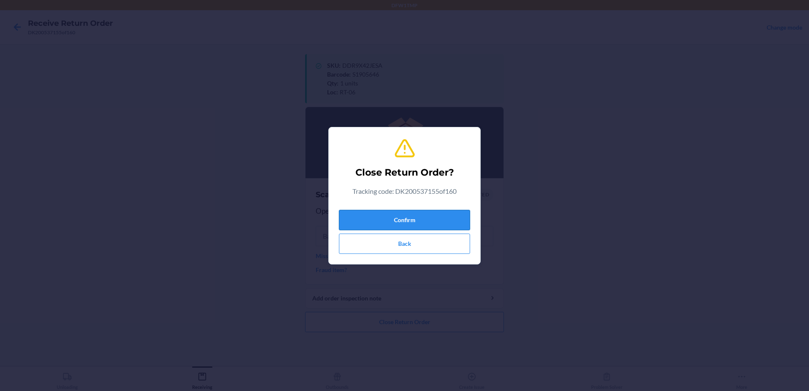
click at [405, 220] on button "Confirm" at bounding box center [404, 220] width 131 height 20
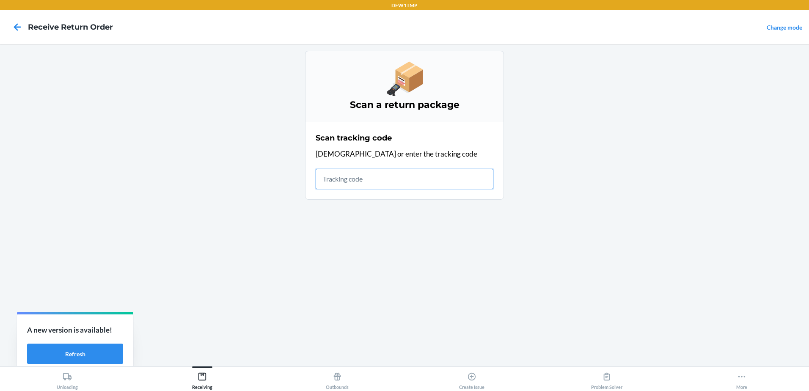
click at [372, 178] on input "text" at bounding box center [405, 179] width 178 height 20
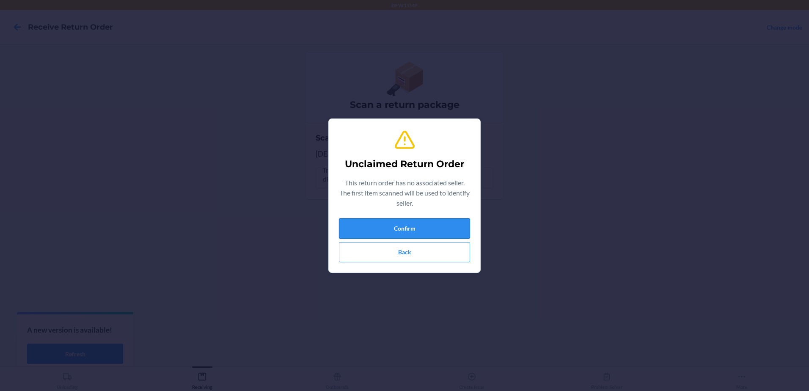
click at [406, 224] on button "Confirm" at bounding box center [404, 228] width 131 height 20
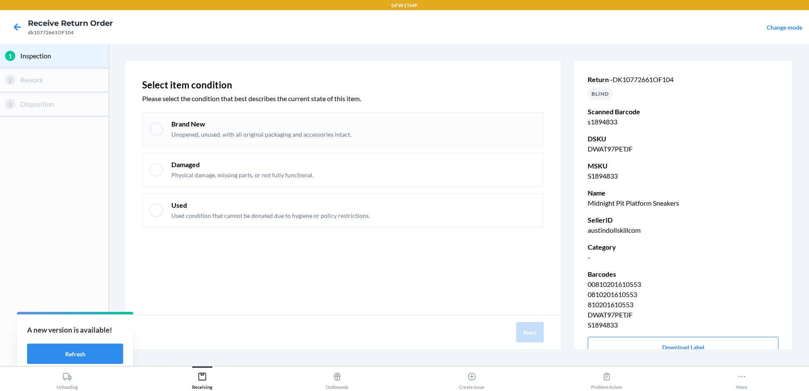
click at [148, 127] on div "Brand New Unopened, unused, with all original packaging and accessories intact." at bounding box center [342, 129] width 401 height 34
checkbox input "true"
click at [536, 333] on button "Next" at bounding box center [529, 332] width 27 height 20
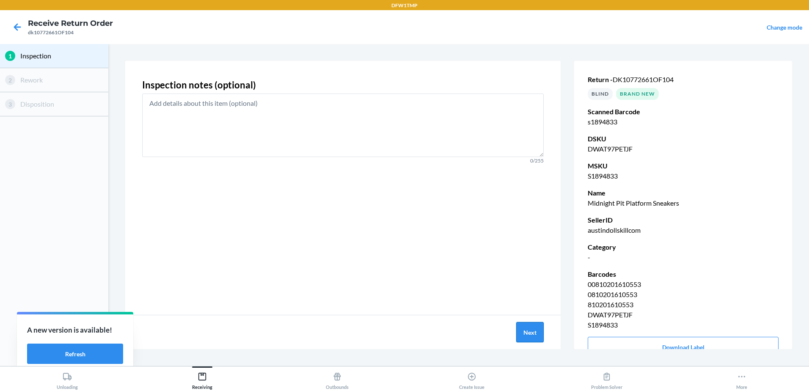
click at [526, 327] on button "Next" at bounding box center [529, 332] width 27 height 20
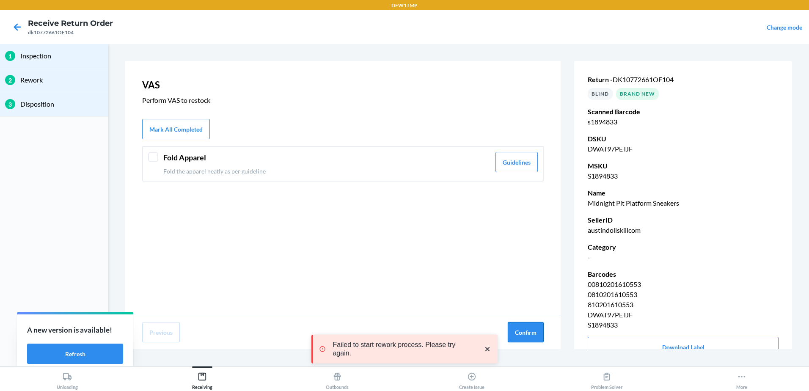
click at [527, 327] on button "Confirm" at bounding box center [526, 332] width 36 height 20
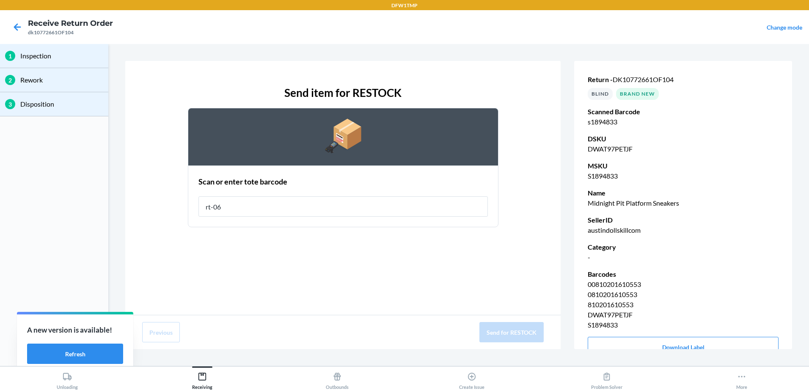
type input "rt-06"
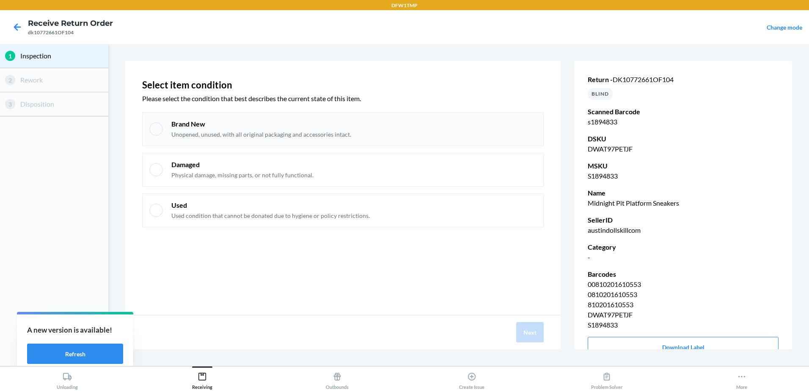
click at [157, 132] on div at bounding box center [156, 129] width 14 height 14
checkbox input "true"
click at [527, 335] on button "Next" at bounding box center [529, 332] width 27 height 20
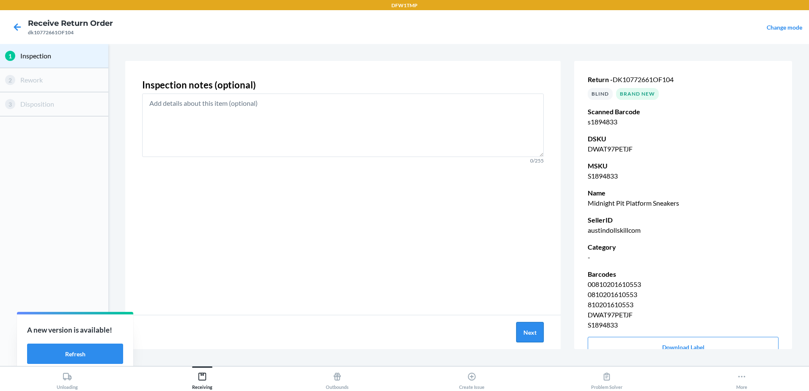
click at [527, 335] on button "Next" at bounding box center [529, 332] width 27 height 20
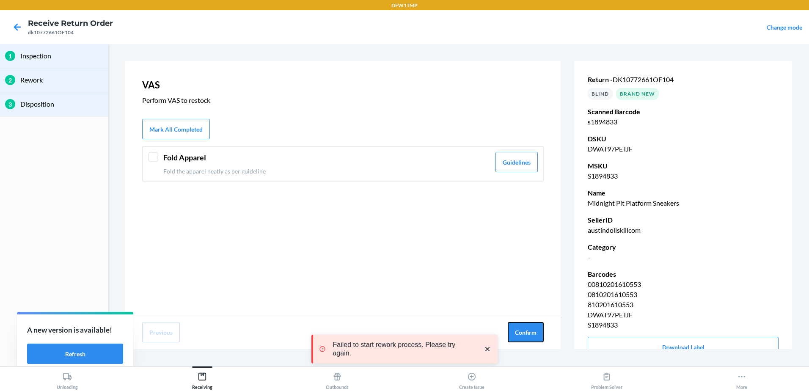
click at [527, 335] on button "Confirm" at bounding box center [526, 332] width 36 height 20
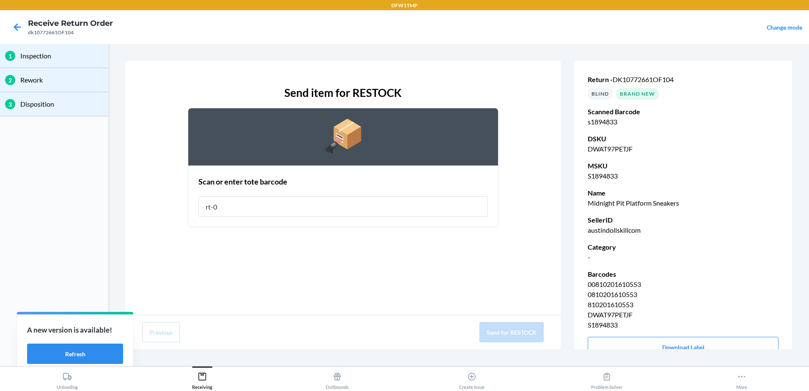
type input "rt-06"
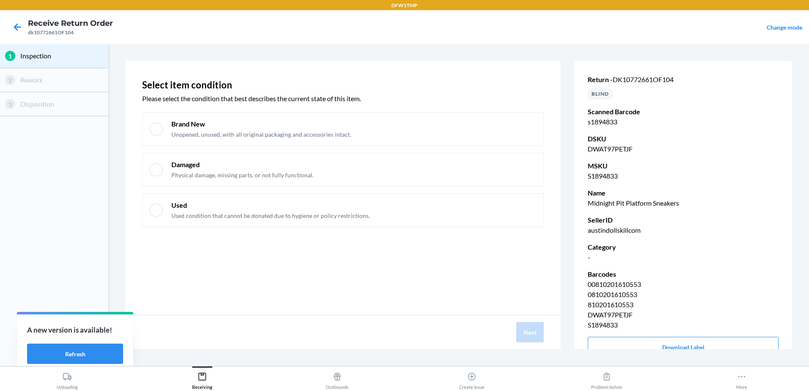
click at [533, 351] on section "Select item condition Please select the condition that best describes the curre…" at bounding box center [459, 204] width 694 height 315
click at [163, 130] on div "Brand New Unopened, unused, with all original packaging and accessories intact." at bounding box center [342, 129] width 401 height 34
checkbox input "true"
click at [527, 336] on button "Next" at bounding box center [529, 332] width 27 height 20
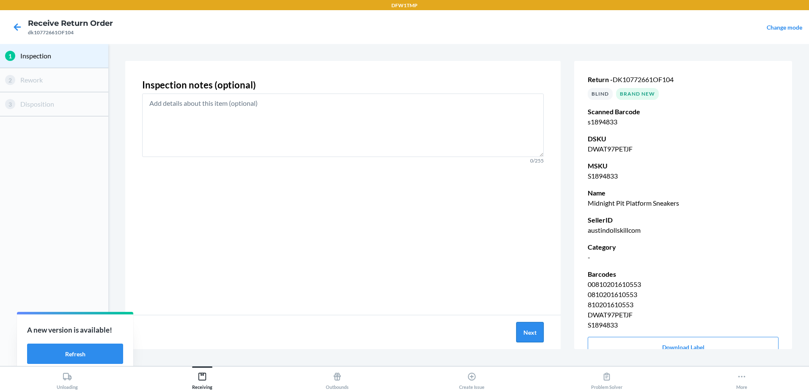
click at [524, 329] on button "Next" at bounding box center [529, 332] width 27 height 20
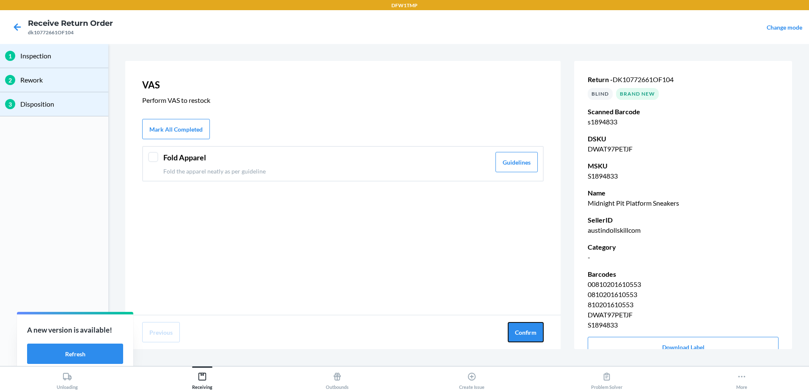
click at [524, 329] on button "Confirm" at bounding box center [526, 332] width 36 height 20
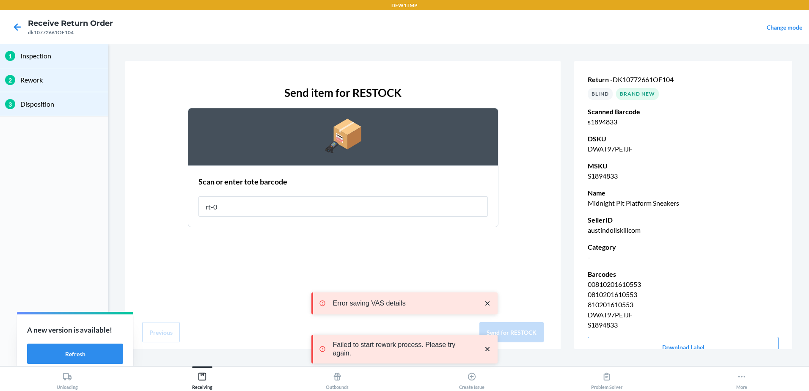
type input "rt-06"
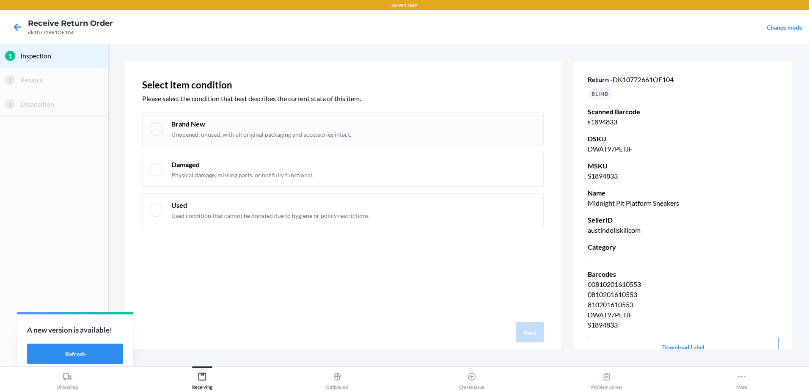
click at [152, 128] on div at bounding box center [156, 129] width 14 height 14
checkbox input "true"
click at [529, 332] on button "Next" at bounding box center [529, 332] width 27 height 20
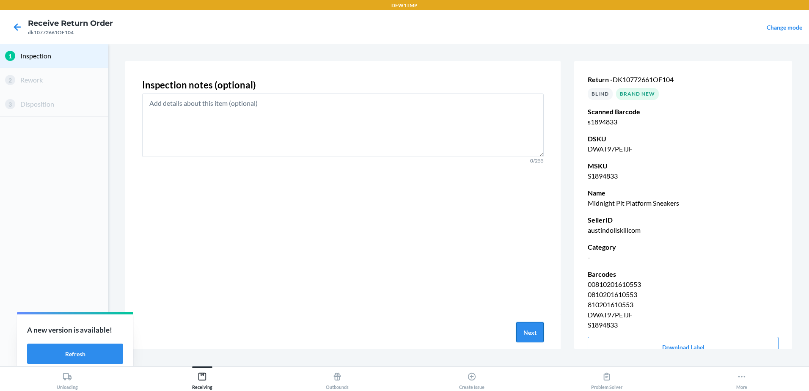
click at [529, 332] on button "Next" at bounding box center [529, 332] width 27 height 20
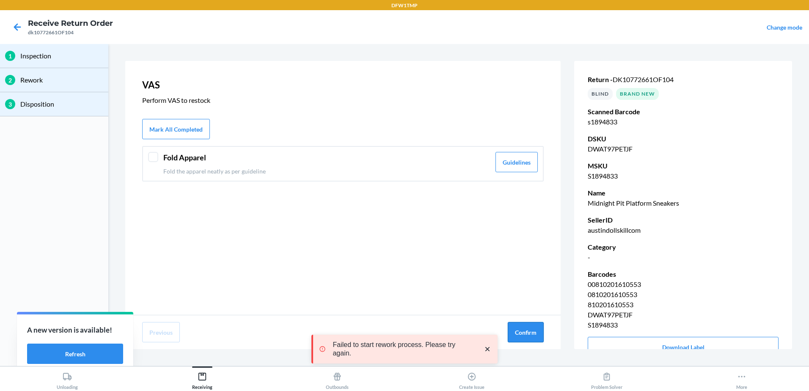
click at [536, 339] on button "Confirm" at bounding box center [526, 332] width 36 height 20
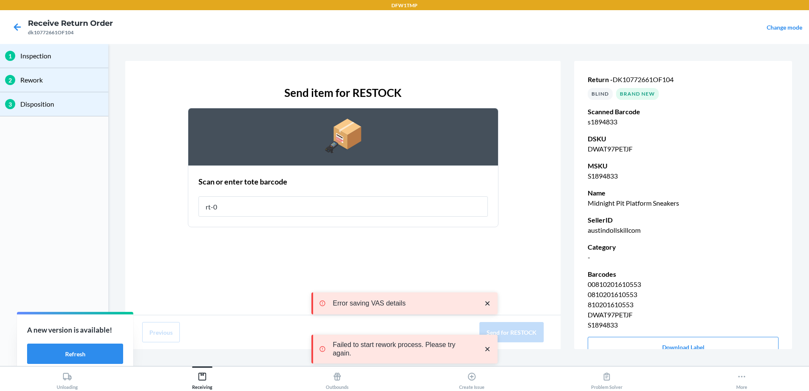
type input "rt-06"
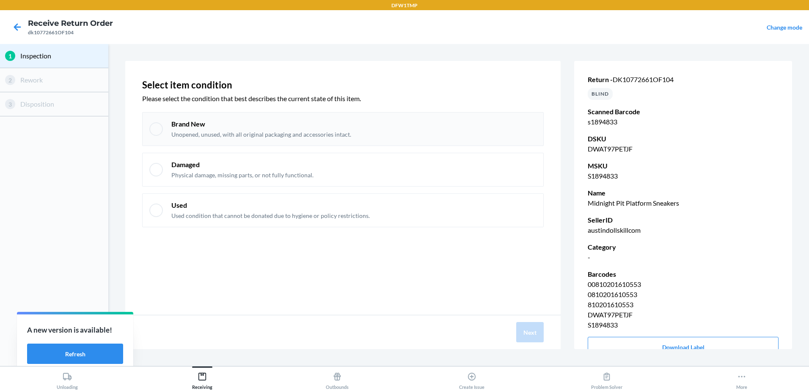
click at [154, 126] on div at bounding box center [156, 129] width 14 height 14
checkbox input "true"
click at [541, 338] on button "Next" at bounding box center [529, 332] width 27 height 20
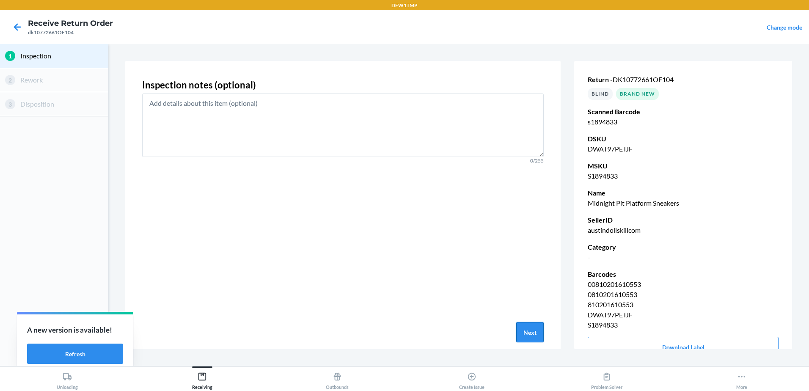
click at [528, 341] on button "Next" at bounding box center [529, 332] width 27 height 20
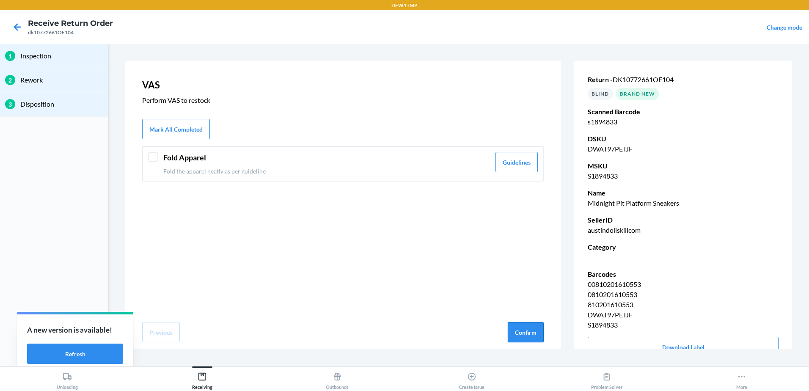
click at [525, 332] on button "Confirm" at bounding box center [526, 332] width 36 height 20
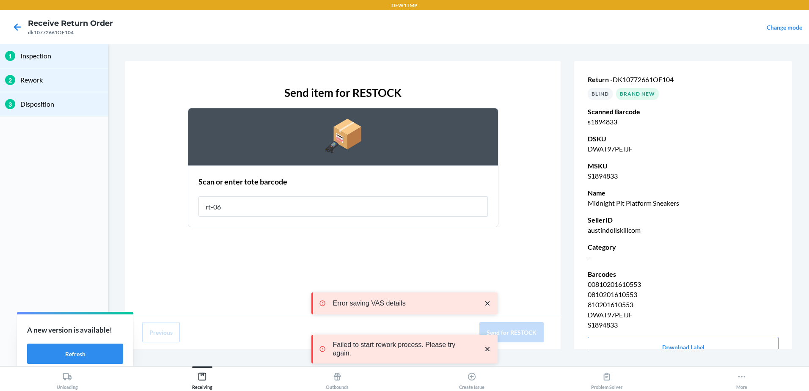
type input "rt-06"
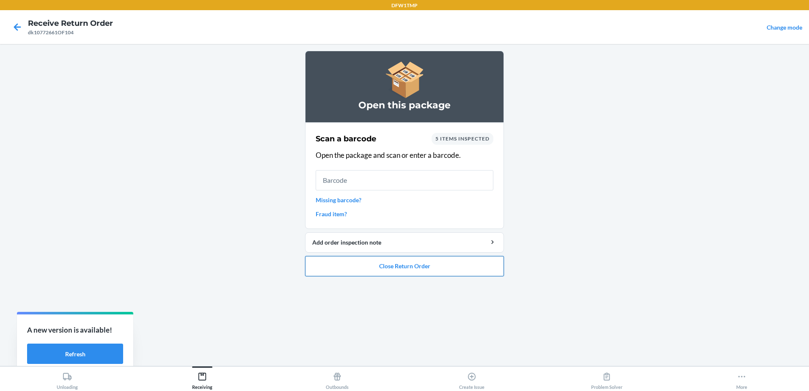
click at [357, 264] on button "Close Return Order" at bounding box center [404, 266] width 199 height 20
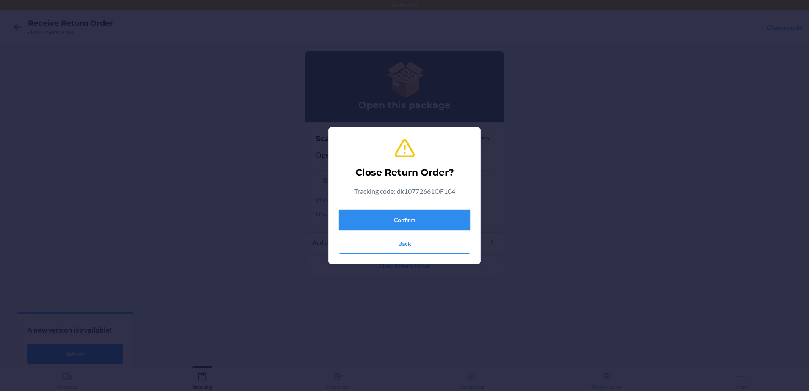
click at [387, 223] on button "Confirm" at bounding box center [404, 220] width 131 height 20
